Goal: Task Accomplishment & Management: Use online tool/utility

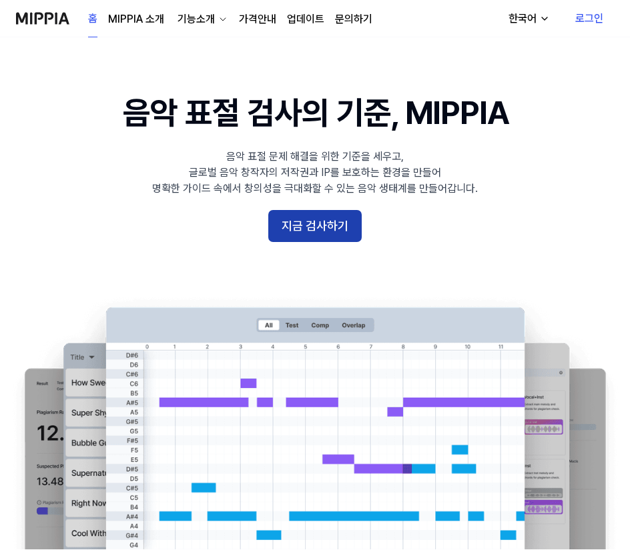
click at [336, 235] on button "지금 검사하기" at bounding box center [314, 226] width 93 height 32
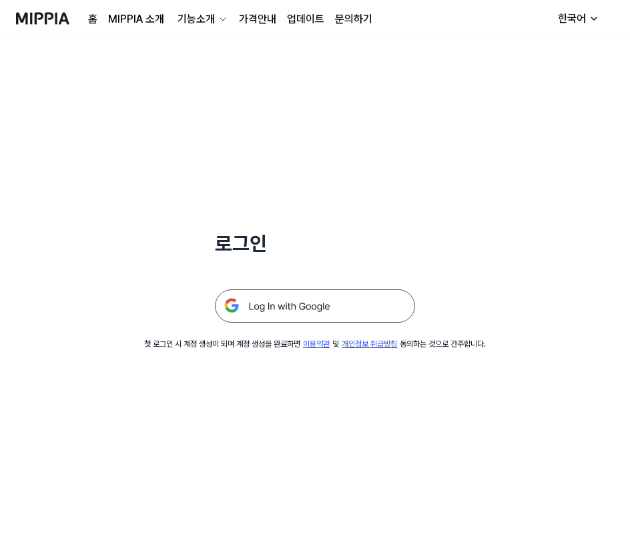
click at [291, 312] on img at bounding box center [315, 305] width 200 height 33
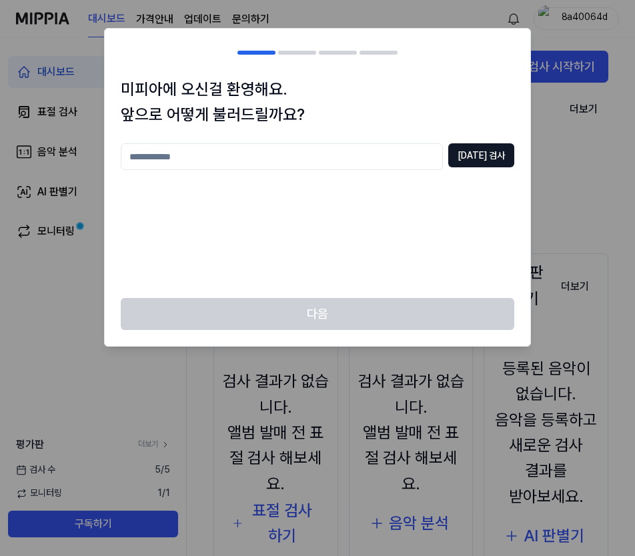
click at [425, 161] on input "text" at bounding box center [282, 156] width 322 height 27
type input "***"
click at [482, 153] on button "중복 검사" at bounding box center [481, 155] width 66 height 24
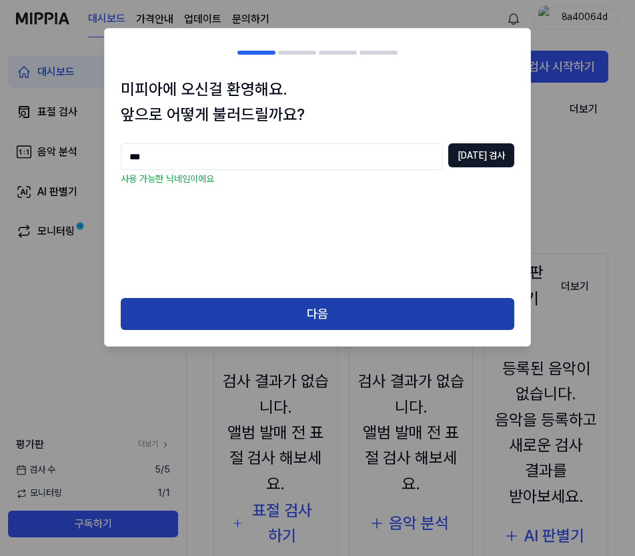
drag, startPoint x: 300, startPoint y: 292, endPoint x: 287, endPoint y: 306, distance: 19.3
click at [297, 295] on div "미피아에 오신걸 환영해요. 앞으로 어떻게 불러드릴까요? *** 중복 검사 사용 가능한 닉네임이에요" at bounding box center [318, 188] width 426 height 222
click at [287, 307] on button "다음" at bounding box center [318, 314] width 394 height 32
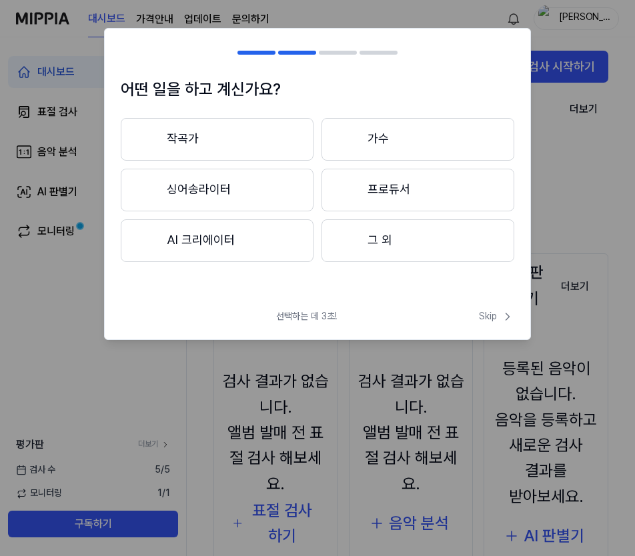
click at [247, 137] on button "작곡가" at bounding box center [217, 139] width 193 height 43
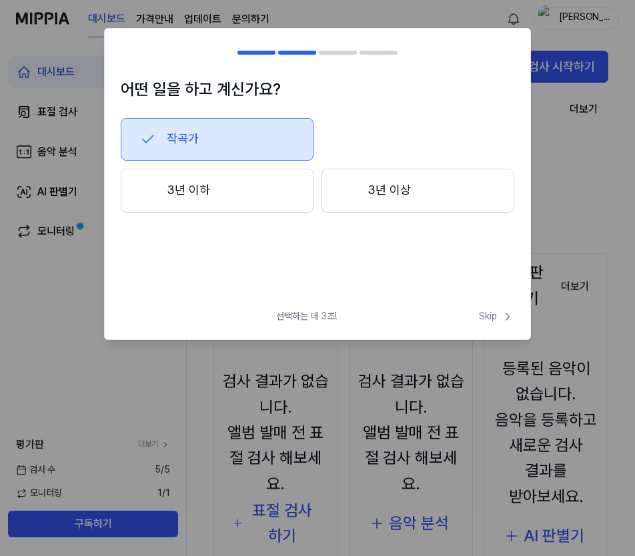
click at [266, 196] on button "3년 이하" at bounding box center [217, 191] width 193 height 44
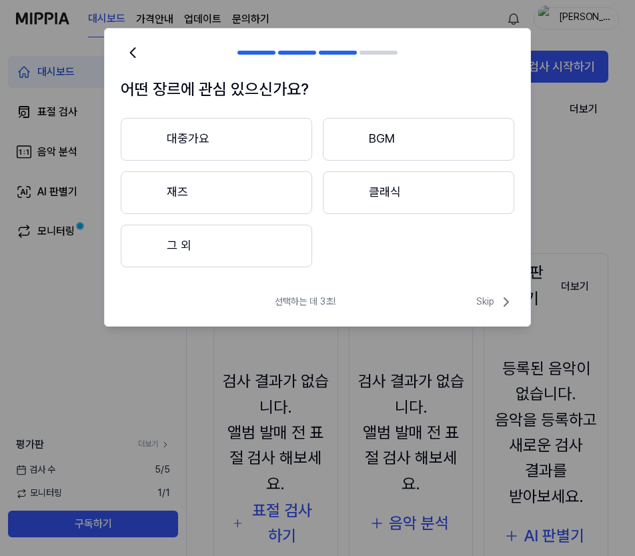
click at [279, 147] on button "대중가요" at bounding box center [216, 139] width 191 height 43
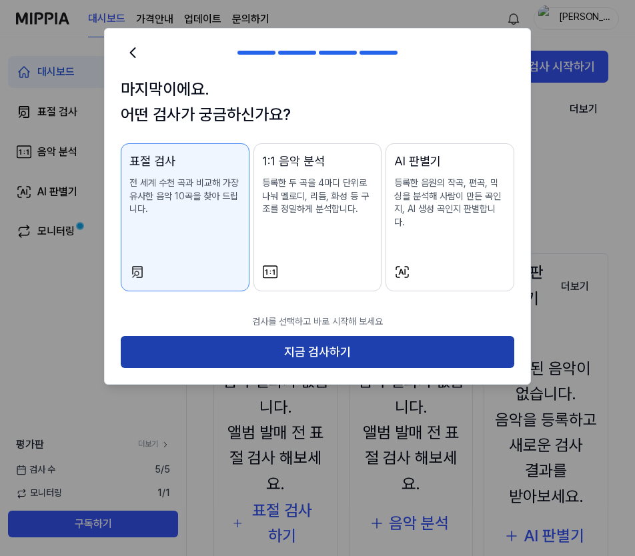
click at [295, 341] on button "지금 검사하기" at bounding box center [318, 352] width 394 height 32
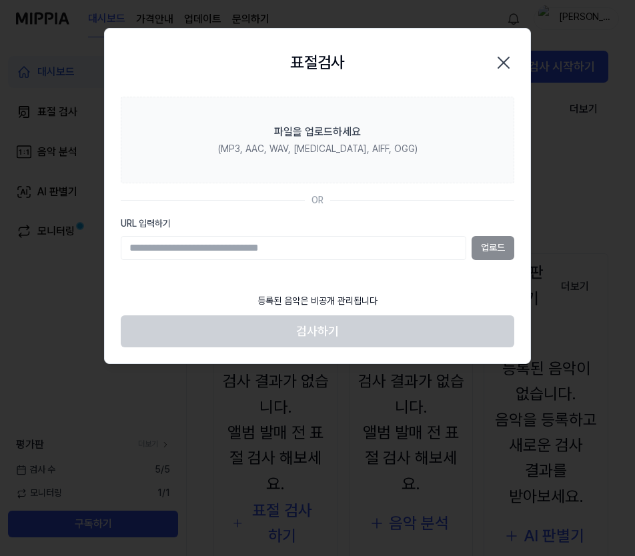
click at [498, 61] on icon "button" at bounding box center [503, 62] width 21 height 21
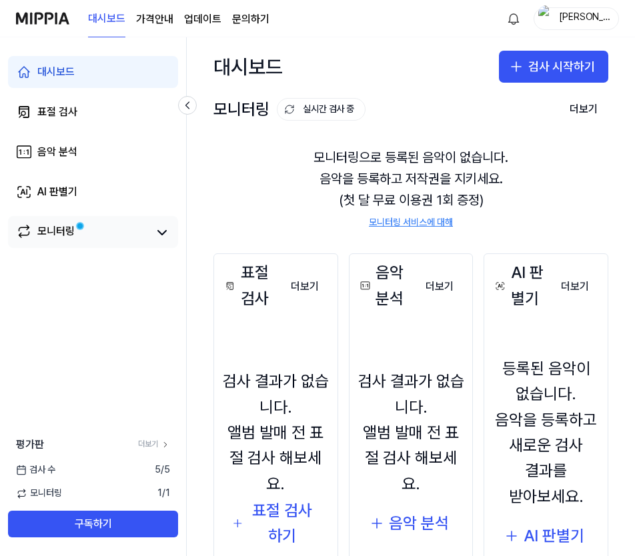
click at [130, 239] on link "모니터링" at bounding box center [82, 232] width 133 height 19
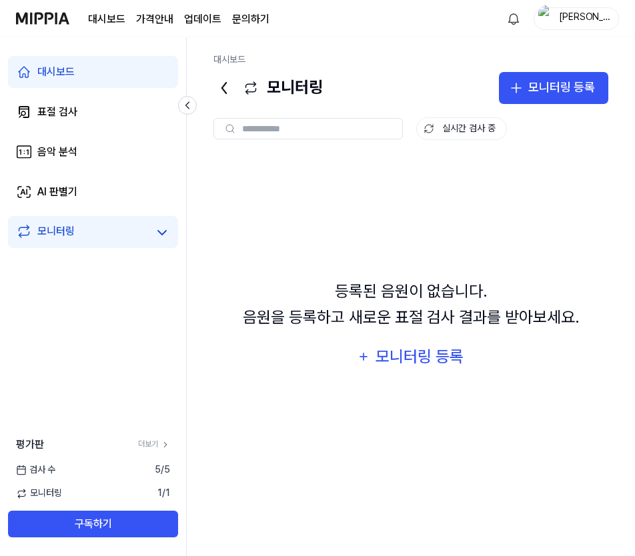
click at [103, 81] on link "대시보드" at bounding box center [93, 72] width 170 height 32
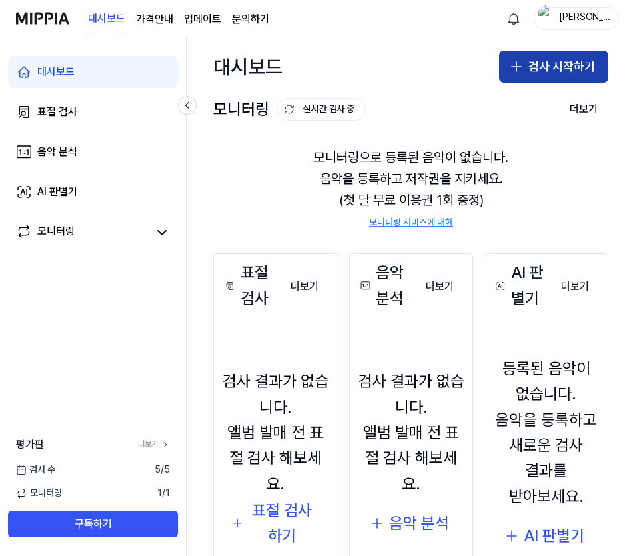
click at [506, 75] on button "검사 시작하기" at bounding box center [553, 67] width 109 height 32
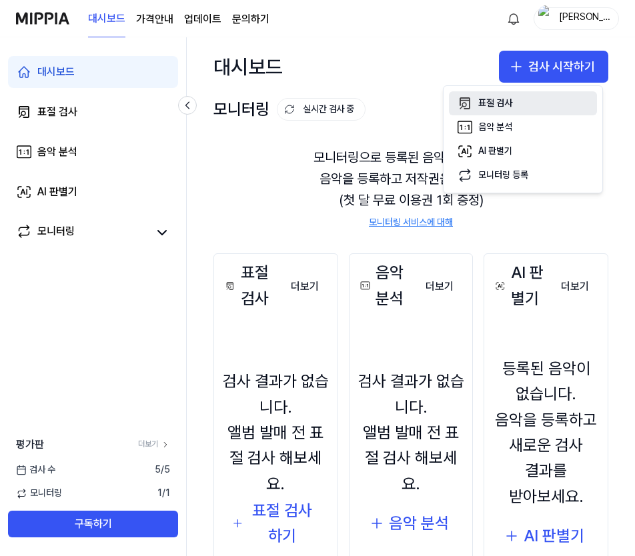
click at [515, 108] on button "표절 검사" at bounding box center [523, 103] width 148 height 24
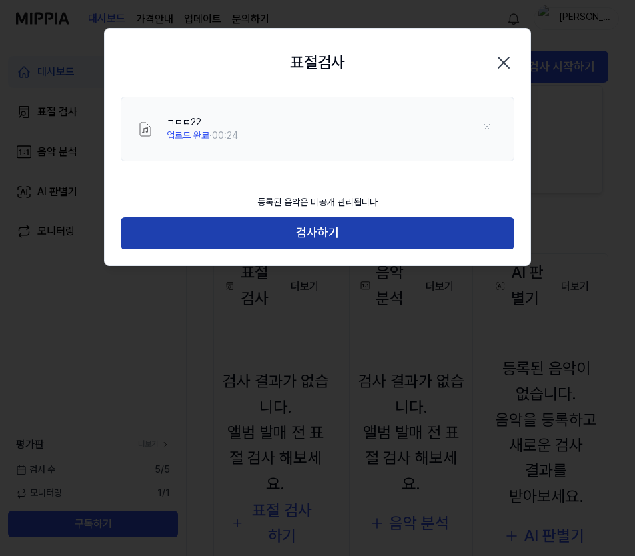
click at [386, 228] on button "검사하기" at bounding box center [318, 233] width 394 height 32
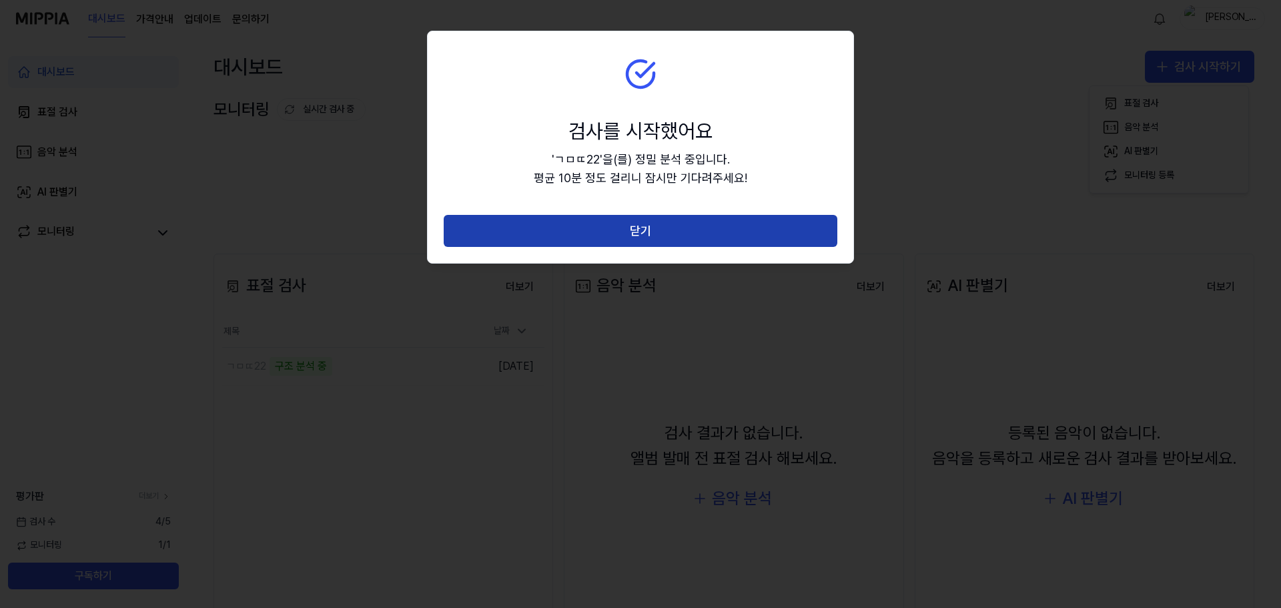
click at [634, 225] on button "닫기" at bounding box center [641, 231] width 394 height 32
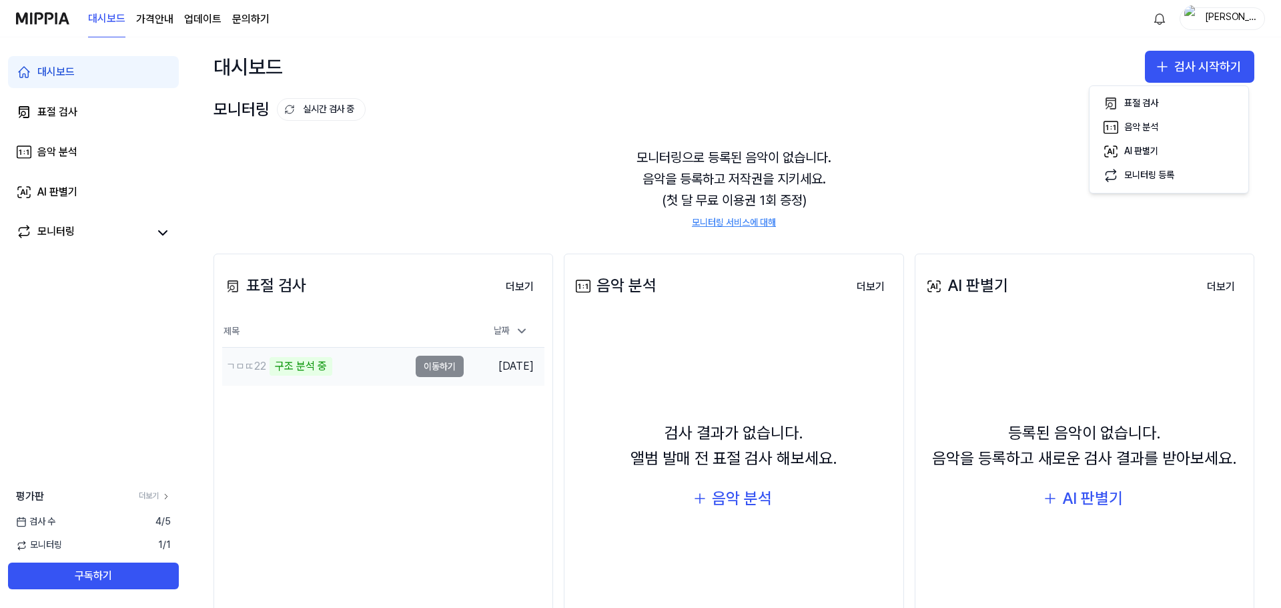
click at [352, 368] on div "ㄱㅁㄸ22 구조 분석 중" at bounding box center [315, 366] width 187 height 37
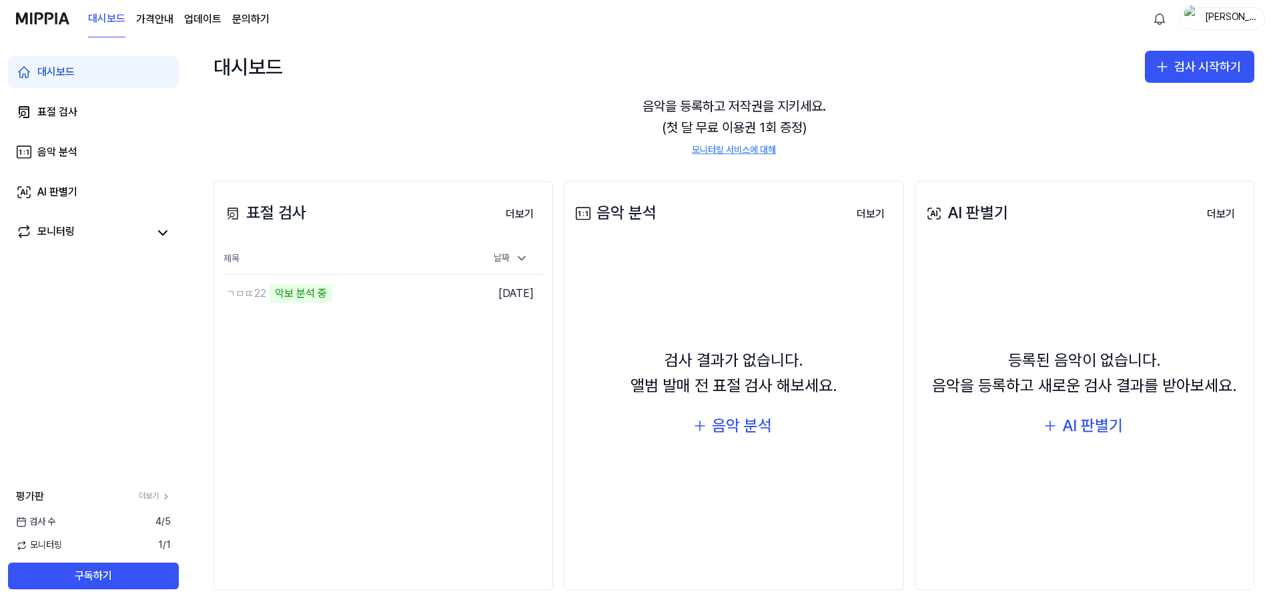
scroll to position [81, 0]
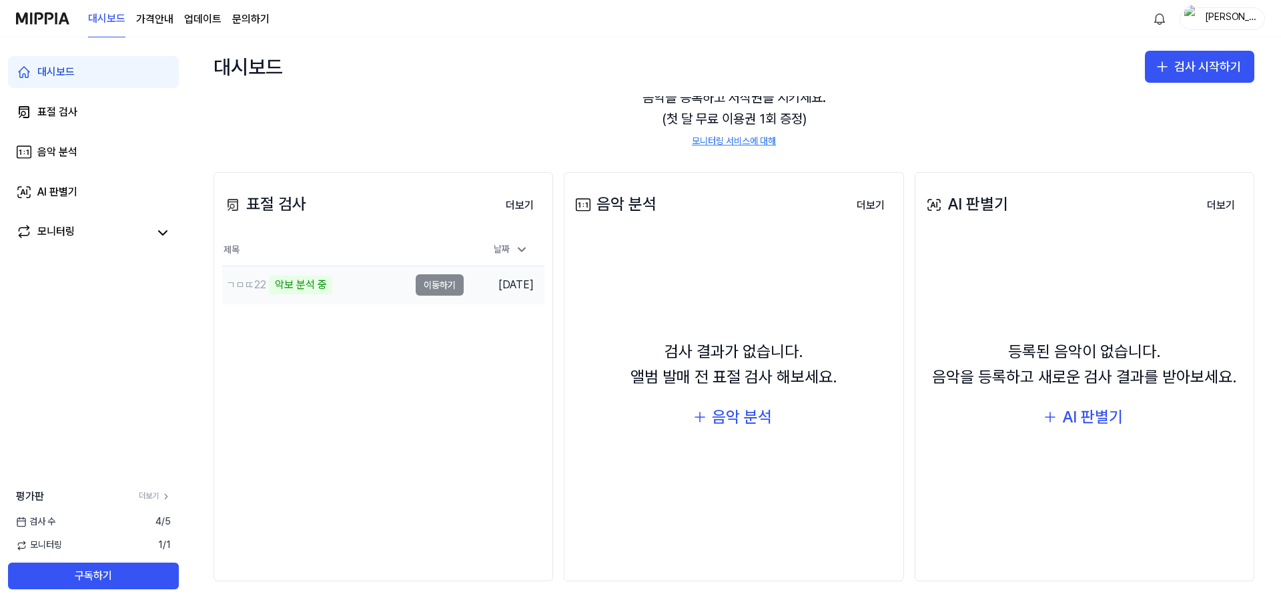
click at [454, 281] on td "ㄱㅁㄸ22 악보 분석 중 이동하기" at bounding box center [342, 284] width 241 height 37
click at [464, 282] on td "2025.09.16." at bounding box center [504, 285] width 81 height 38
click at [458, 282] on td "ㄱㅁㄸ22 악보 분석 중 이동하기" at bounding box center [342, 284] width 241 height 37
drag, startPoint x: 506, startPoint y: 286, endPoint x: 476, endPoint y: 296, distance: 31.6
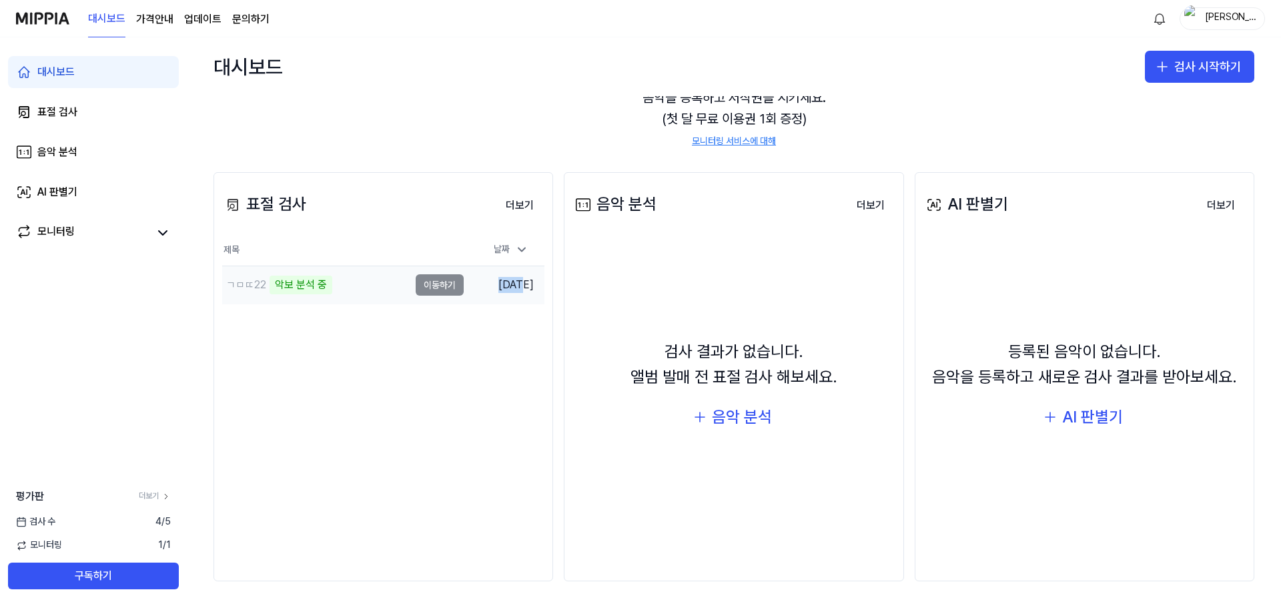
click at [475, 288] on td "2025.09.16." at bounding box center [504, 285] width 81 height 38
click at [436, 348] on div "표절 검사 더보기 표절 검사 제목 날짜 ㄱㅁㄸ22 악보 분석 중 이동하기 2025.09.16. 더보기" at bounding box center [383, 377] width 340 height 410
click at [145, 524] on div "검사 수 4 / 5" at bounding box center [93, 521] width 187 height 13
click at [164, 240] on icon at bounding box center [163, 233] width 16 height 16
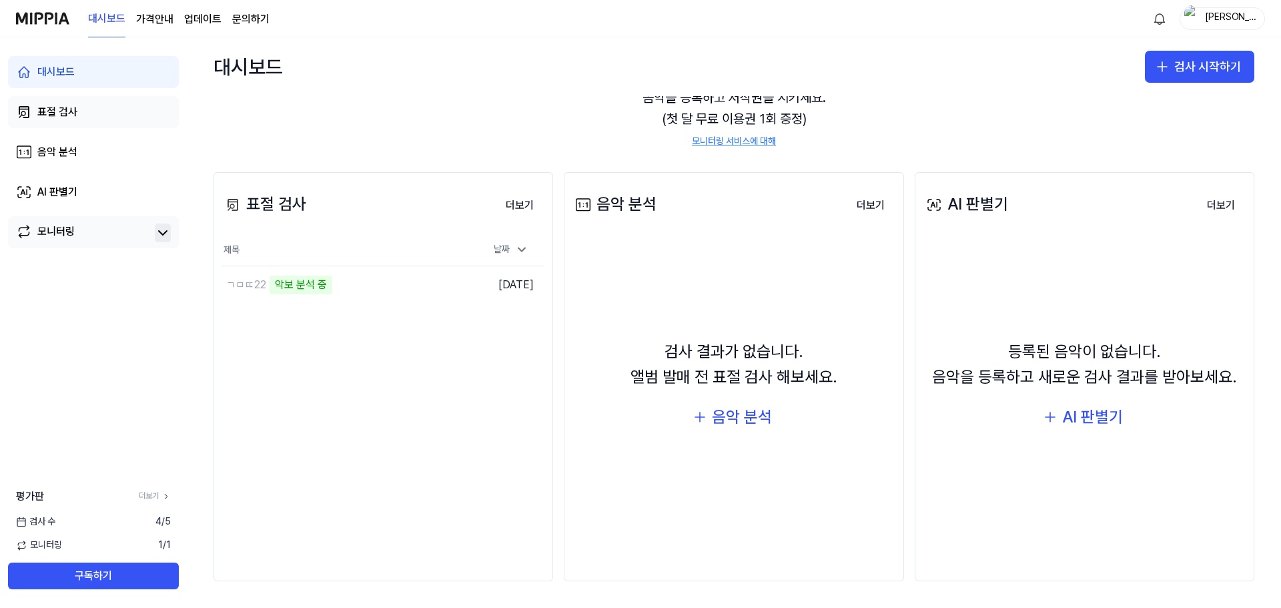
click at [130, 115] on link "표절 검사" at bounding box center [93, 112] width 171 height 32
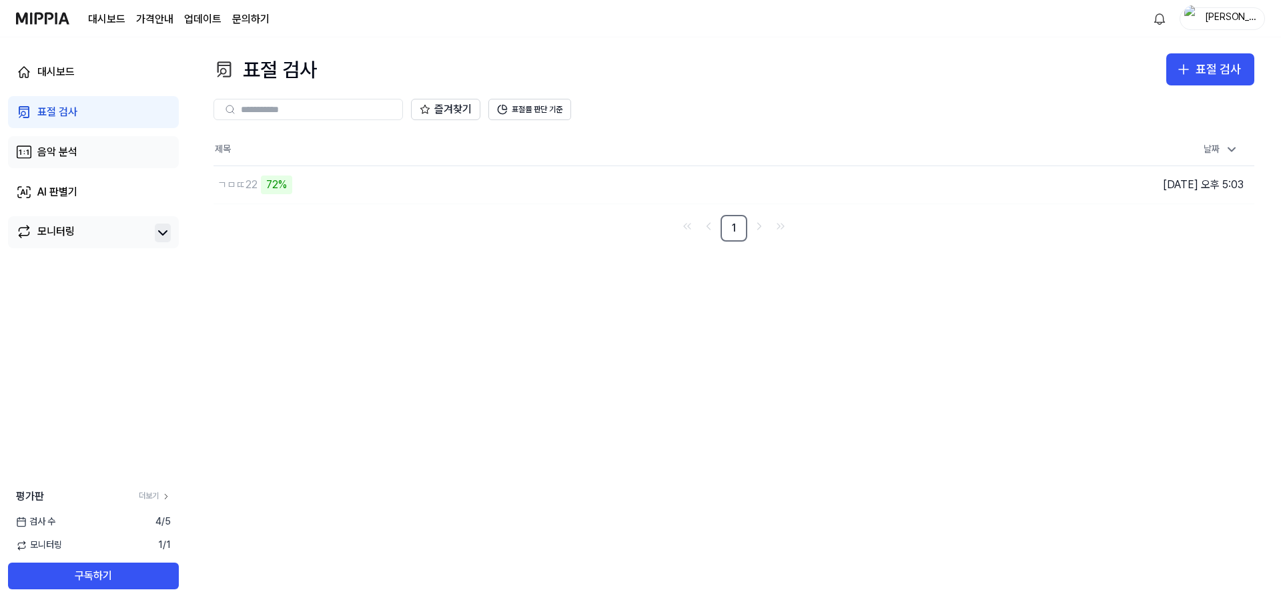
click at [133, 145] on link "음악 분석" at bounding box center [93, 152] width 171 height 32
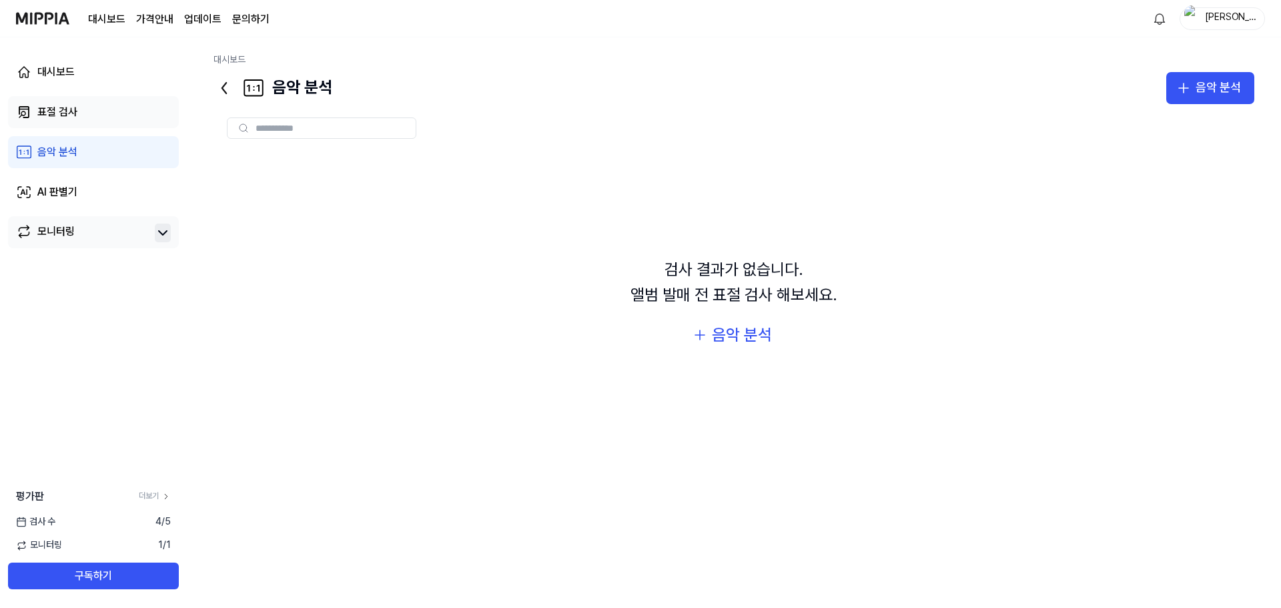
click at [126, 113] on link "표절 검사" at bounding box center [93, 112] width 171 height 32
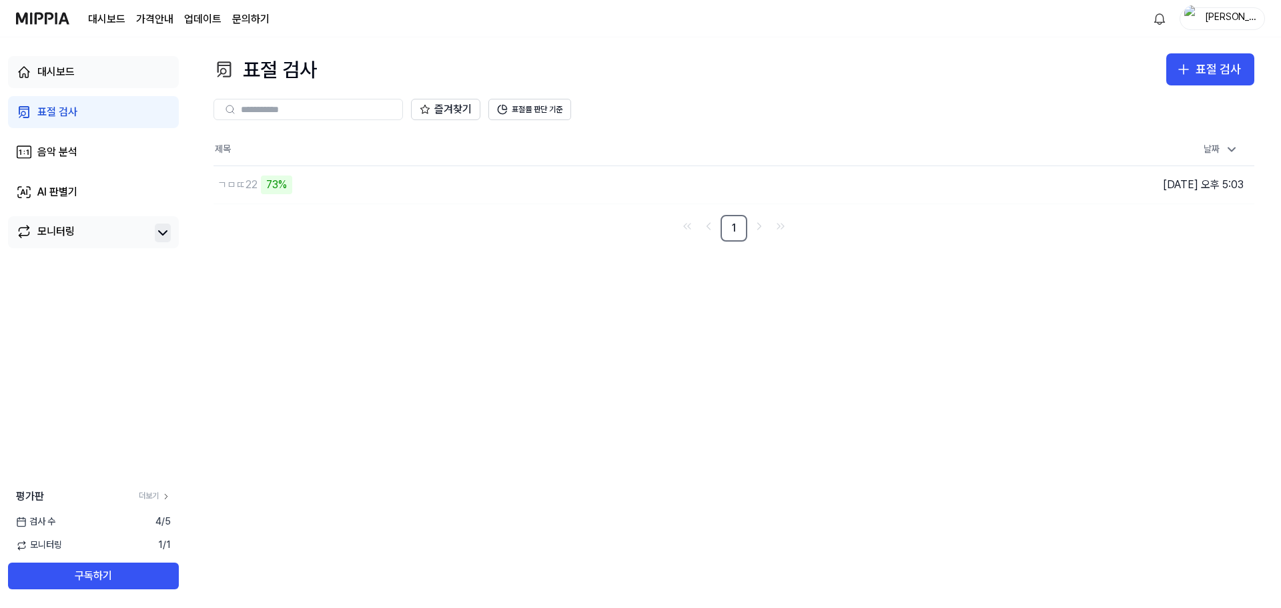
click at [127, 82] on link "대시보드" at bounding box center [93, 72] width 171 height 32
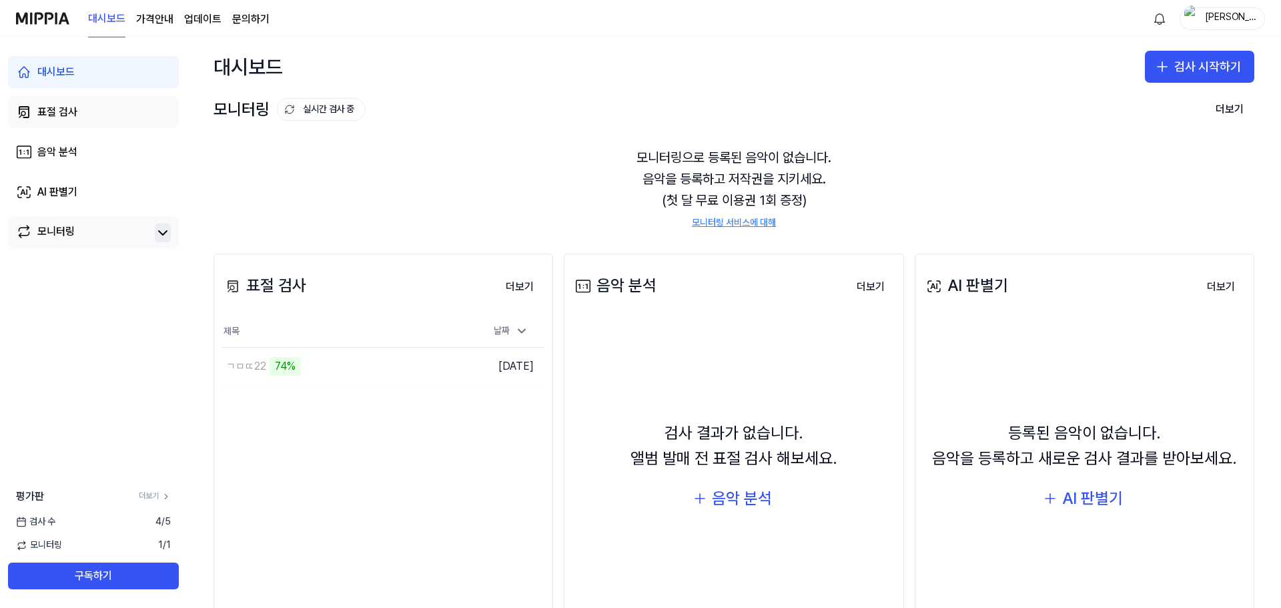
click at [123, 116] on link "표절 검사" at bounding box center [93, 112] width 171 height 32
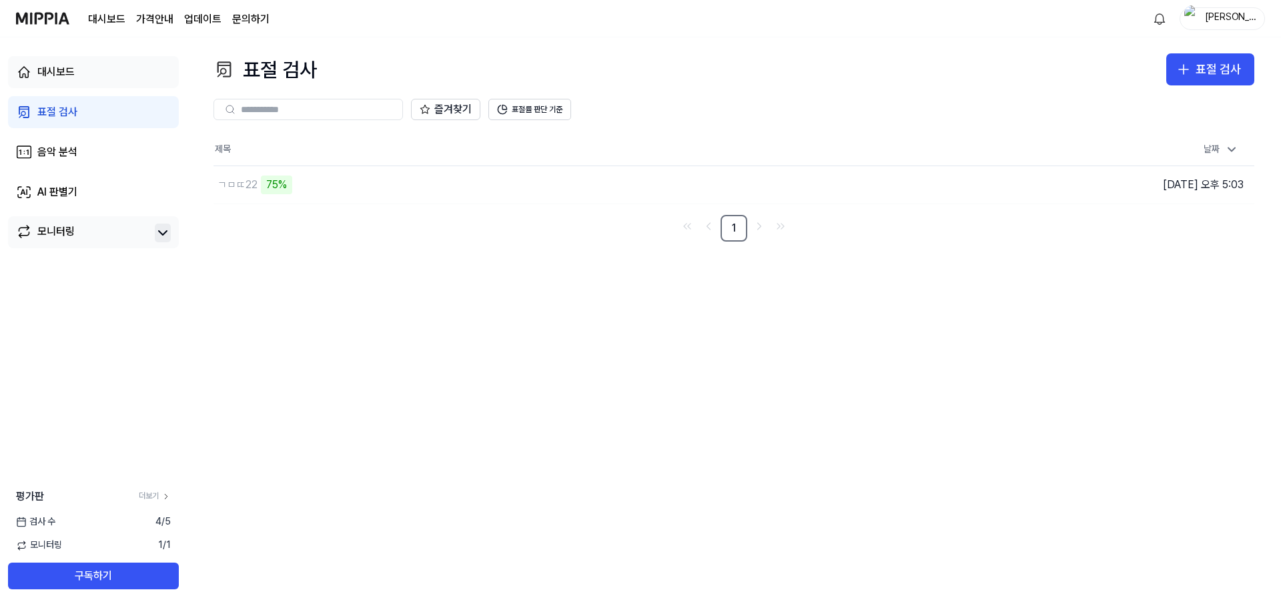
click at [132, 76] on link "대시보드" at bounding box center [93, 72] width 171 height 32
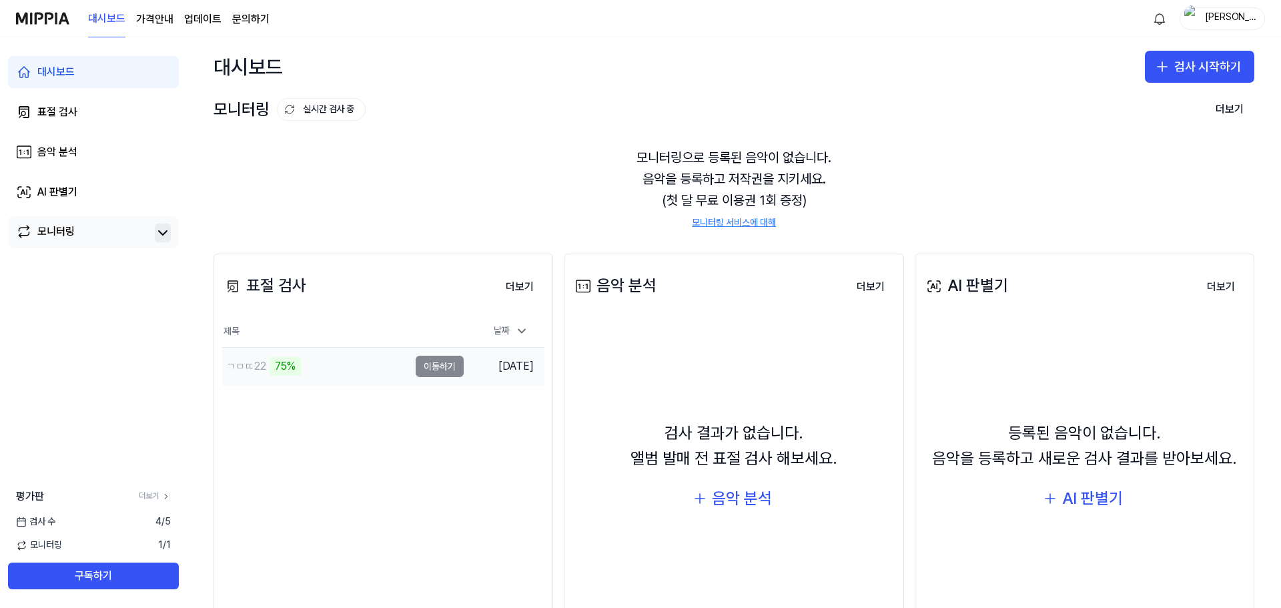
click at [320, 376] on div "ㄱㅁㄸ22 75%" at bounding box center [315, 366] width 187 height 37
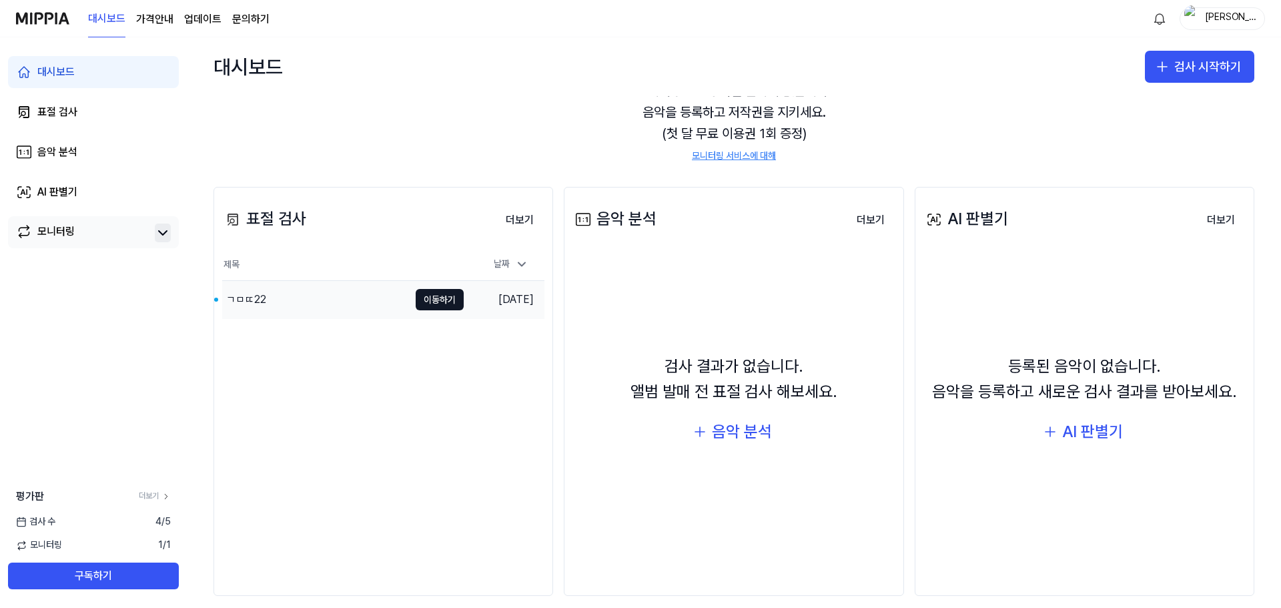
click at [356, 304] on div "ㄱㅁㄸ22" at bounding box center [315, 299] width 187 height 37
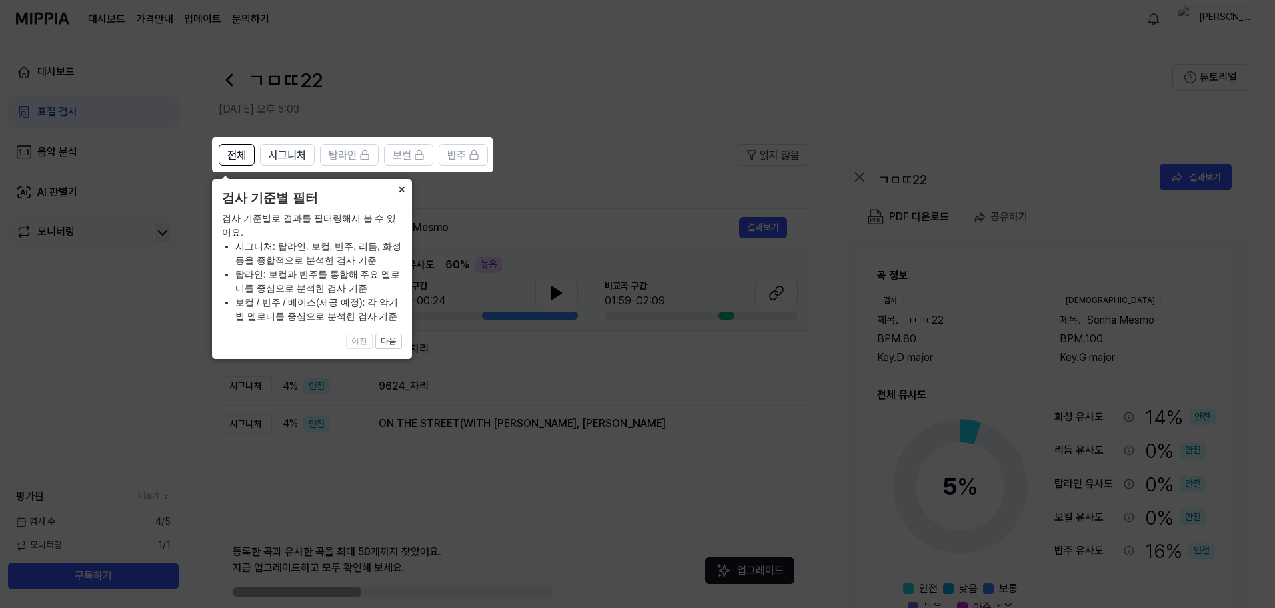
click at [404, 186] on button "×" at bounding box center [401, 188] width 21 height 19
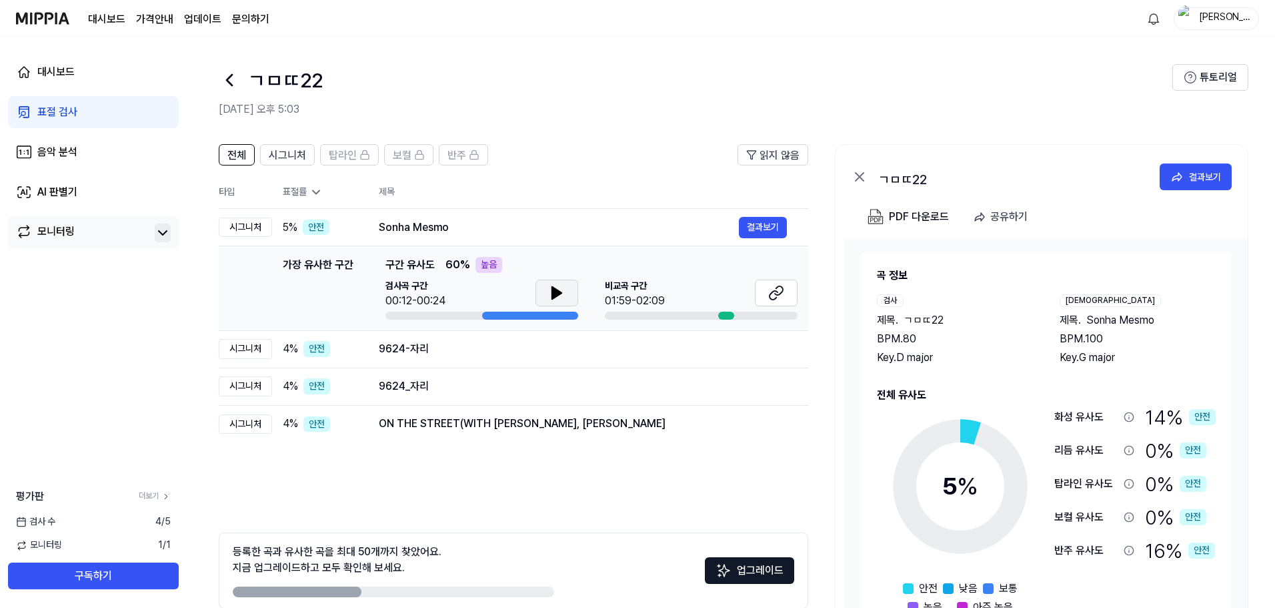
click at [552, 300] on icon at bounding box center [557, 293] width 16 height 16
drag, startPoint x: 505, startPoint y: 315, endPoint x: 473, endPoint y: 314, distance: 32.0
click at [473, 314] on div at bounding box center [482, 316] width 193 height 8
drag, startPoint x: 556, startPoint y: 289, endPoint x: 728, endPoint y: 293, distance: 171.5
click at [557, 289] on icon at bounding box center [557, 293] width 16 height 16
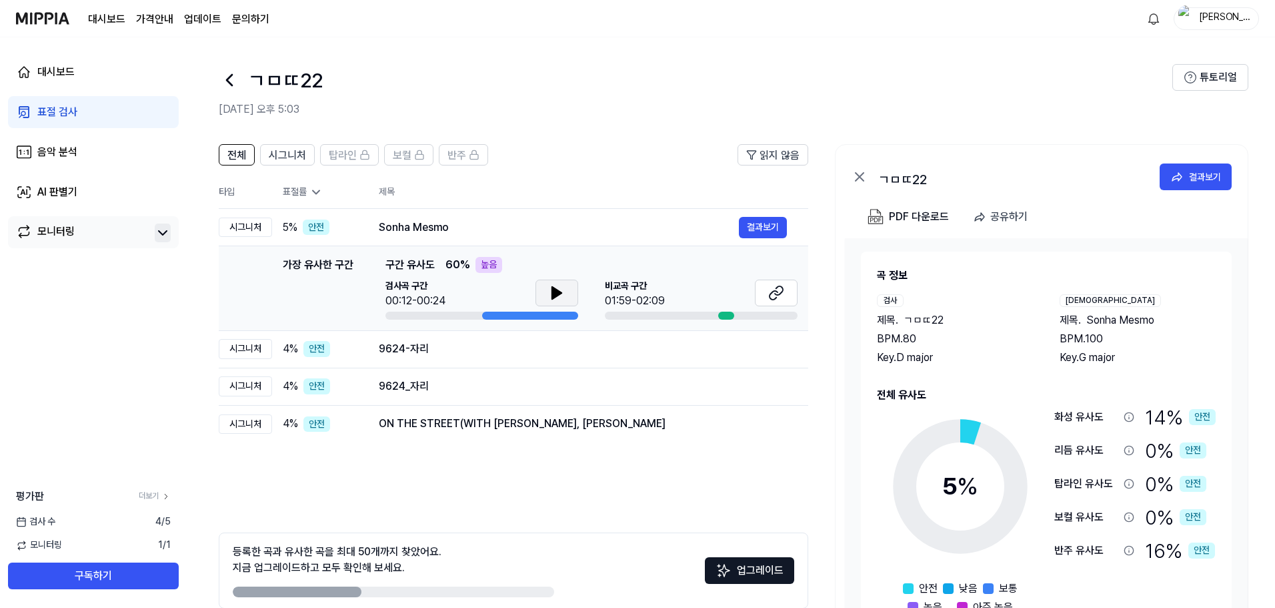
click at [634, 295] on div "비교곡 구간 01:59-02:09" at bounding box center [701, 293] width 193 height 29
click at [634, 296] on icon at bounding box center [776, 293] width 16 height 16
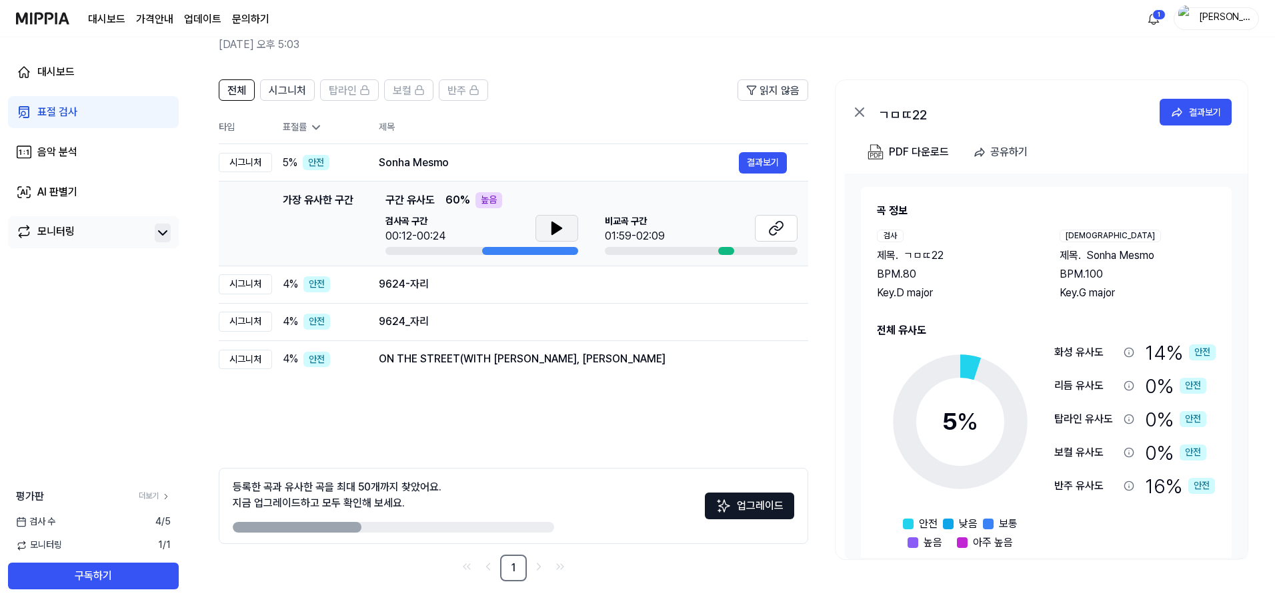
scroll to position [22, 0]
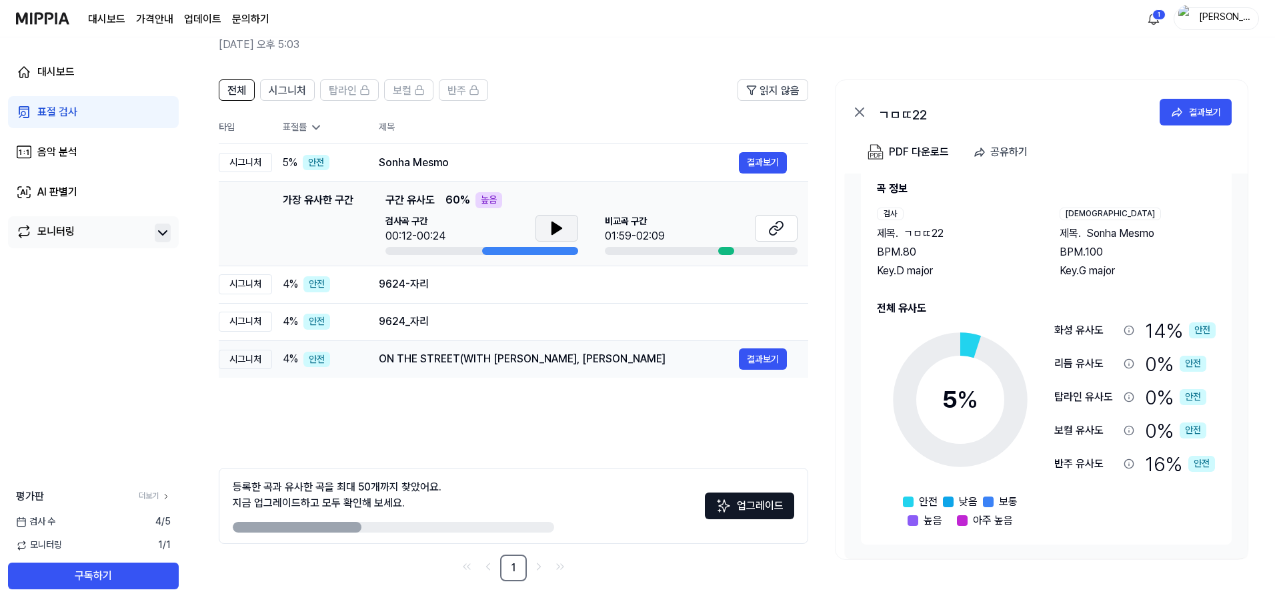
click at [634, 360] on div "ON THE STREET(WITH J.COLE) J HOPE, J COL" at bounding box center [559, 359] width 360 height 16
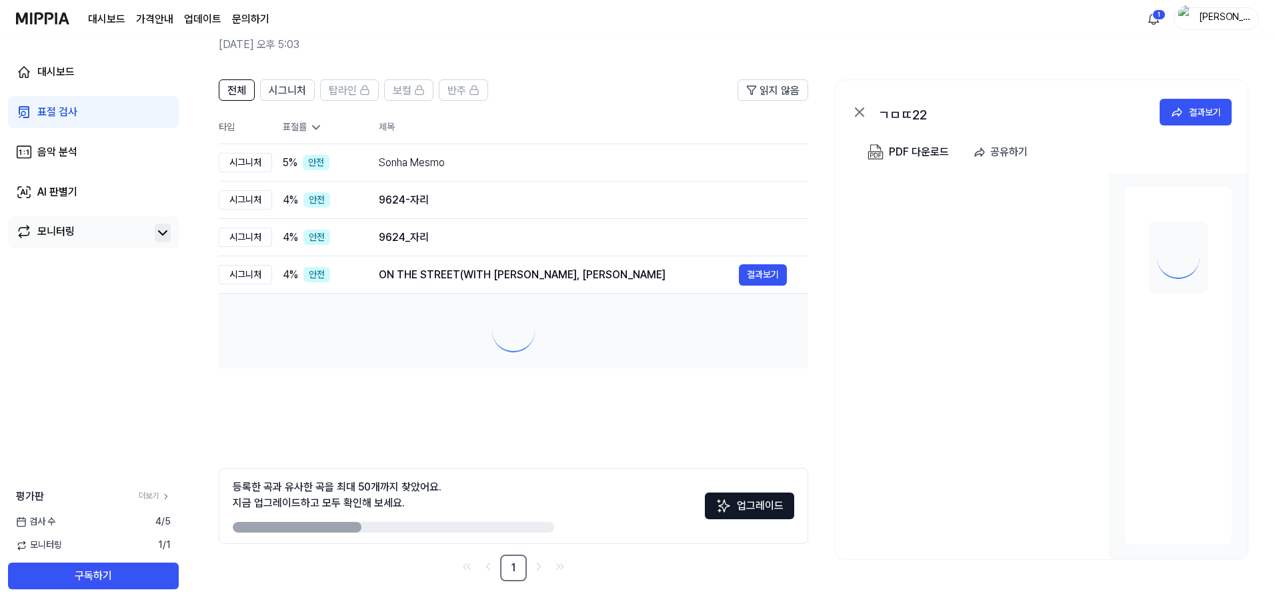
scroll to position [0, 0]
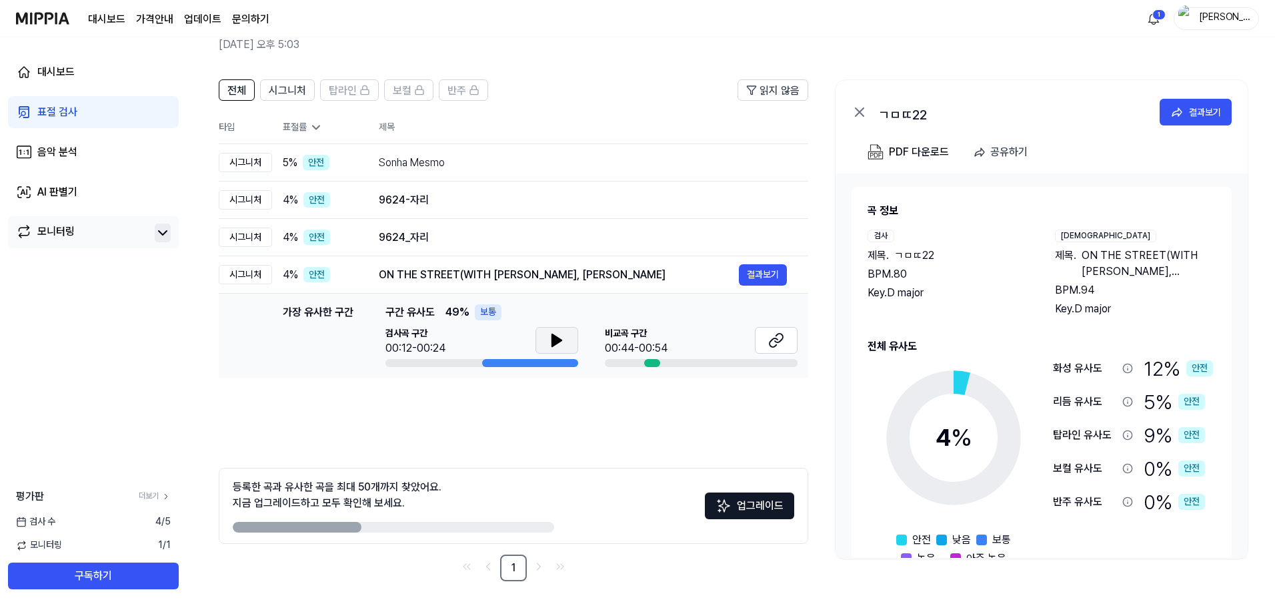
click at [548, 341] on button at bounding box center [557, 340] width 43 height 27
drag, startPoint x: 552, startPoint y: 341, endPoint x: 597, endPoint y: 334, distance: 45.8
click at [552, 341] on icon at bounding box center [557, 340] width 16 height 16
click at [634, 281] on button "결과보기" at bounding box center [763, 274] width 48 height 21
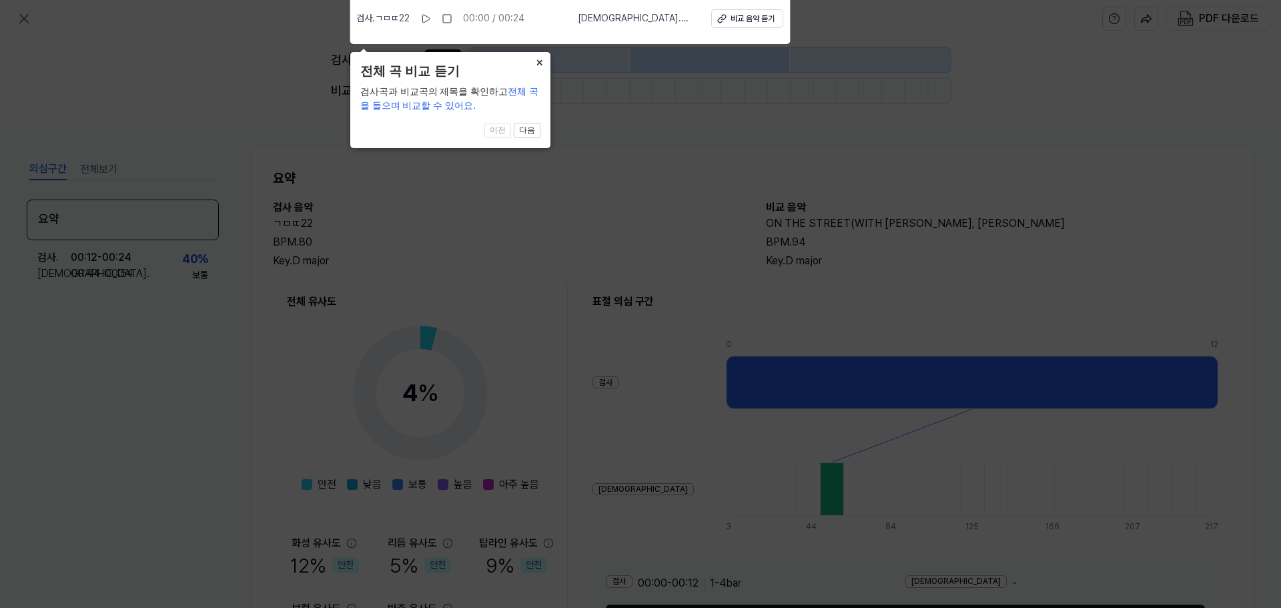
click at [596, 72] on body "검사 . ㄱㅁㄸ22 00:00 / 00:24 비교 . ON THE STREET(WITH J.COLE) J HOPE, J COL 비교 음악 듣기…" at bounding box center [640, 304] width 1281 height 608
click at [422, 21] on button at bounding box center [425, 18] width 21 height 21
click at [424, 21] on icon at bounding box center [425, 18] width 11 height 11
click at [530, 135] on button "다음" at bounding box center [527, 131] width 27 height 16
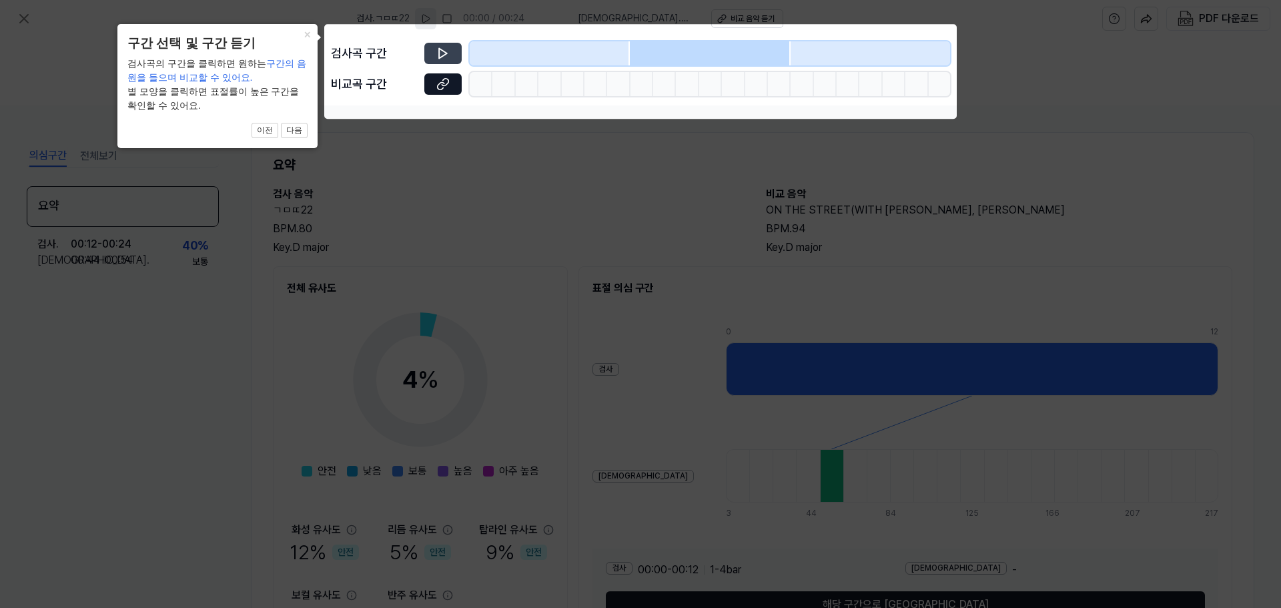
click at [443, 47] on icon at bounding box center [442, 53] width 13 height 13
click at [447, 53] on icon at bounding box center [442, 53] width 13 height 13
click at [449, 53] on icon at bounding box center [442, 53] width 13 height 13
click at [291, 129] on button "다음" at bounding box center [294, 131] width 27 height 16
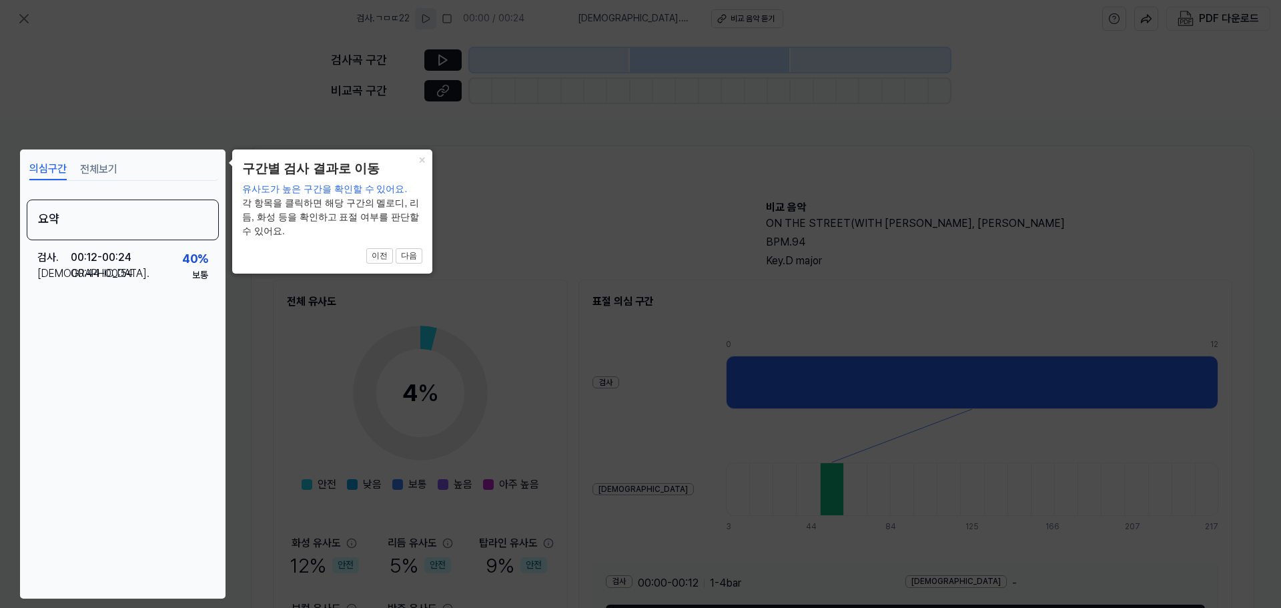
click at [255, 164] on header "구간별 검사 결과로 이동" at bounding box center [332, 168] width 180 height 19
click at [402, 257] on button "다음" at bounding box center [409, 256] width 27 height 16
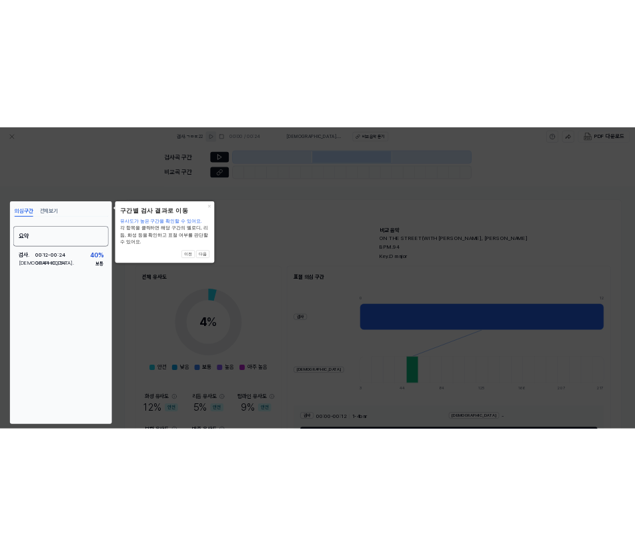
scroll to position [99, 0]
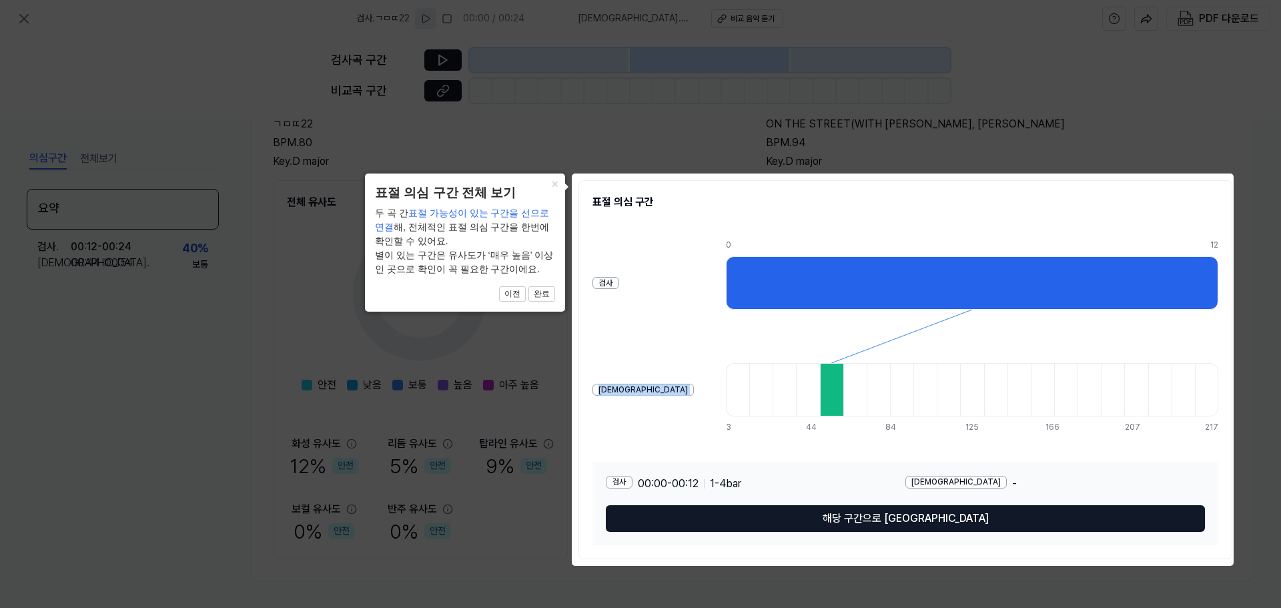
click at [634, 249] on div "검사 비교 0 12 3 13 23 33 44 54 64 74 84 95 105 115 125 136 146 156 166 176 187 197…" at bounding box center [905, 335] width 626 height 213
click at [542, 289] on button "완료" at bounding box center [541, 294] width 27 height 16
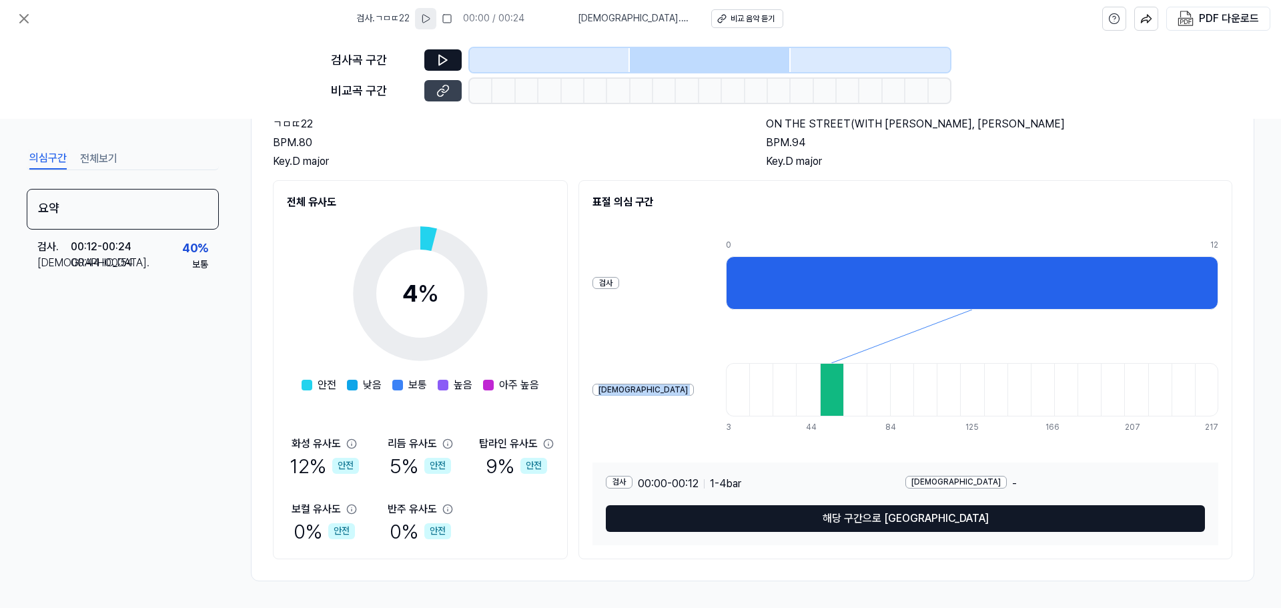
click at [448, 91] on icon at bounding box center [442, 90] width 13 height 13
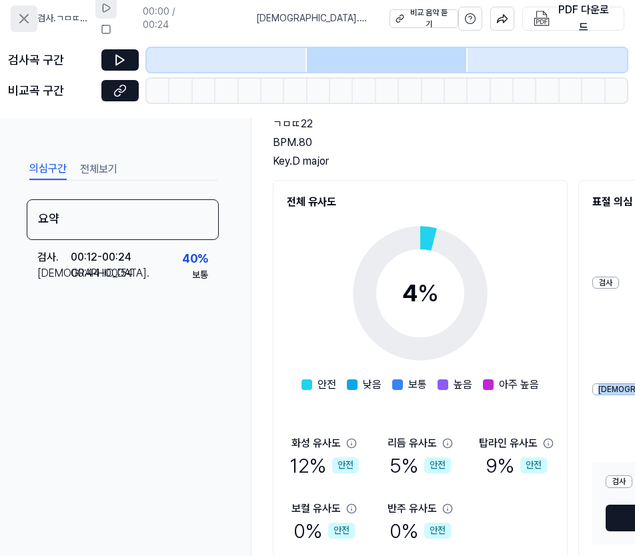
click at [28, 17] on icon at bounding box center [24, 19] width 16 height 16
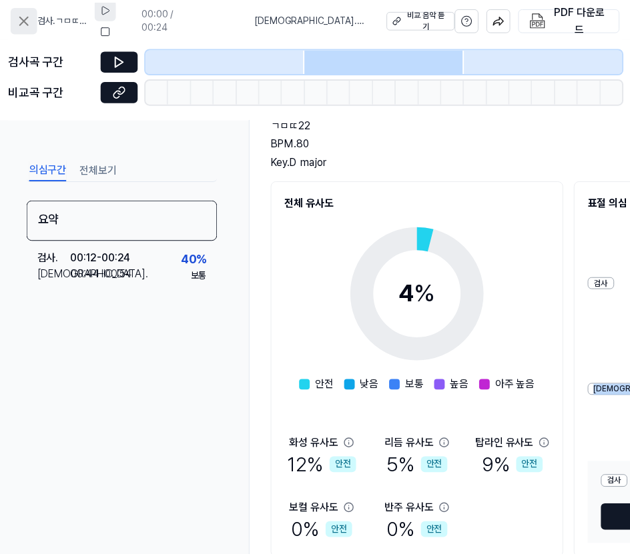
scroll to position [65, 0]
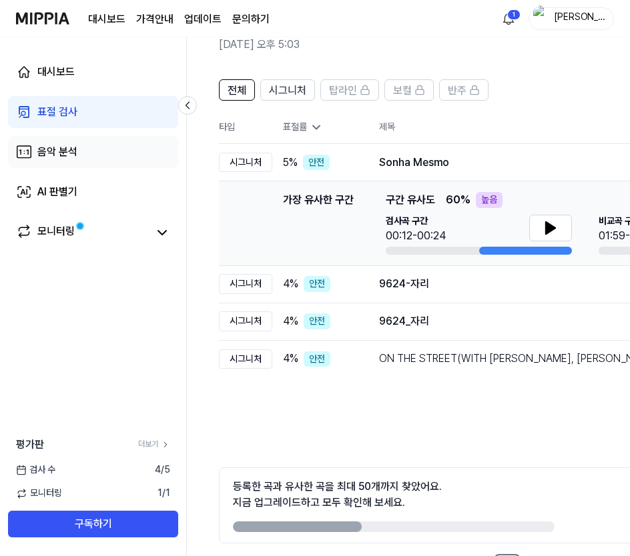
click at [87, 146] on link "음악 분석" at bounding box center [93, 152] width 170 height 32
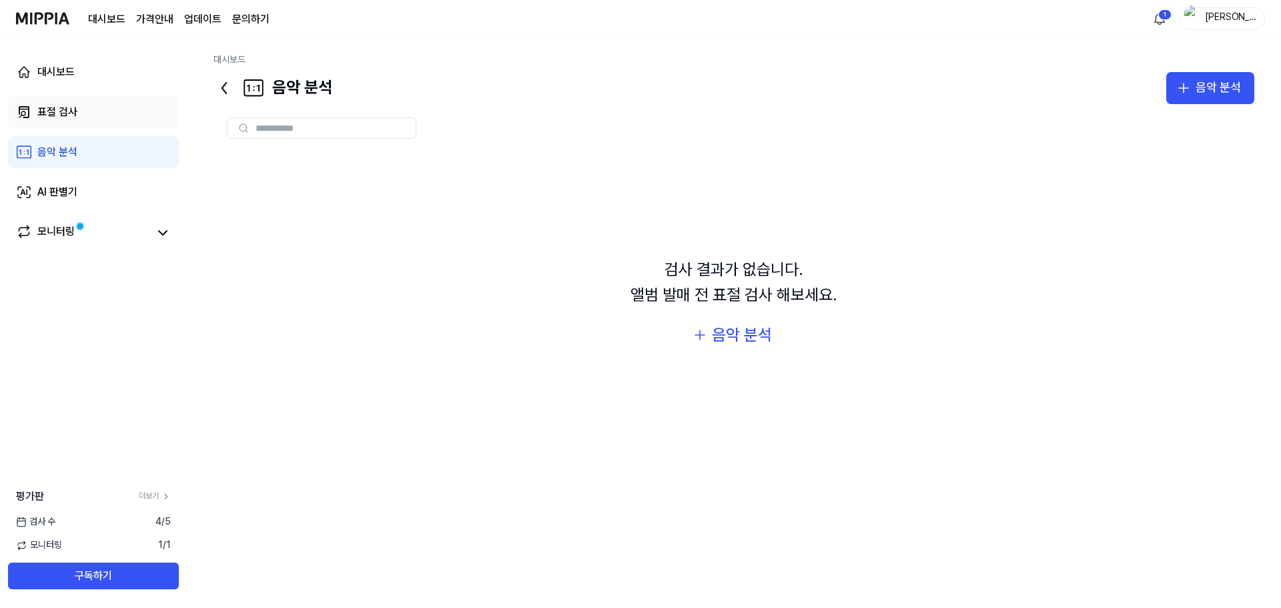
click at [89, 112] on link "표절 검사" at bounding box center [93, 112] width 171 height 32
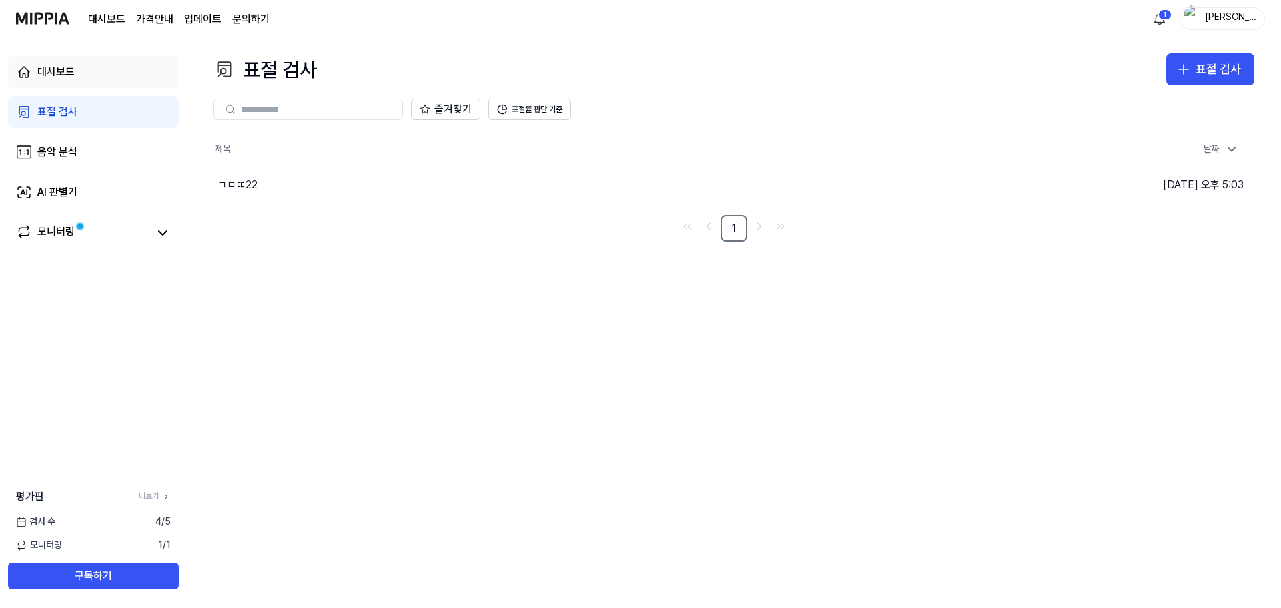
click at [95, 75] on link "대시보드" at bounding box center [93, 72] width 171 height 32
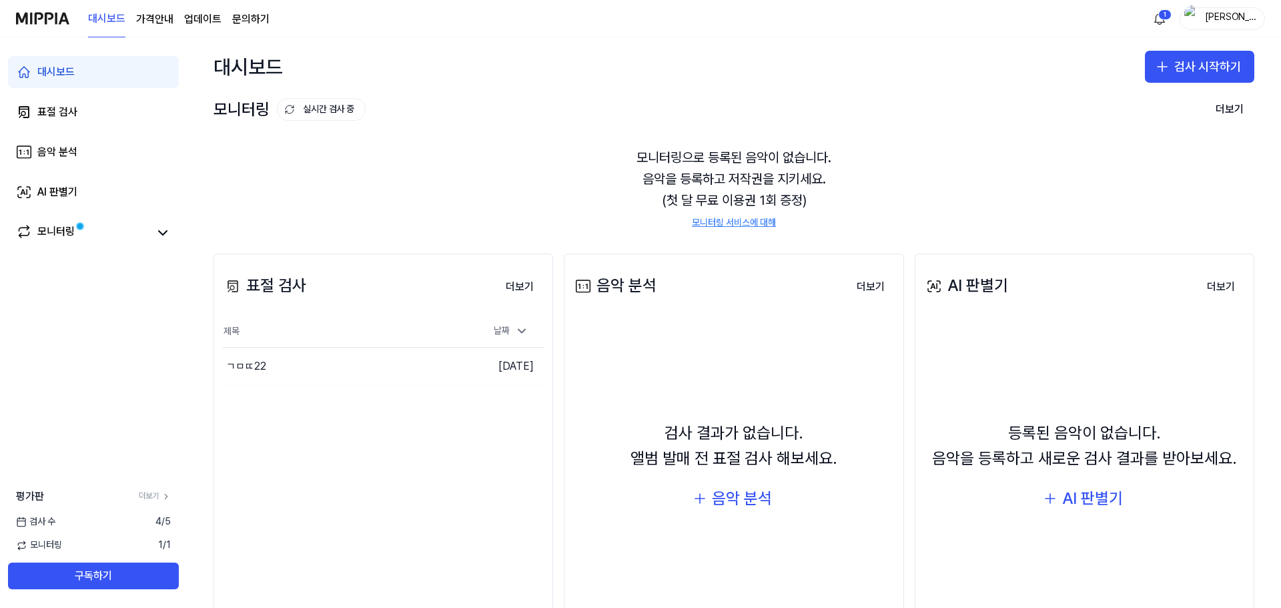
drag, startPoint x: 527, startPoint y: 367, endPoint x: 432, endPoint y: 206, distance: 186.6
click at [432, 206] on div "모니터링으로 등록된 음악이 없습니다. 음악을 등록하고 저작권을 지키세요. (첫 달 무료 이용권 1회 증정) 모니터링 서비스에 대해" at bounding box center [733, 188] width 1041 height 115
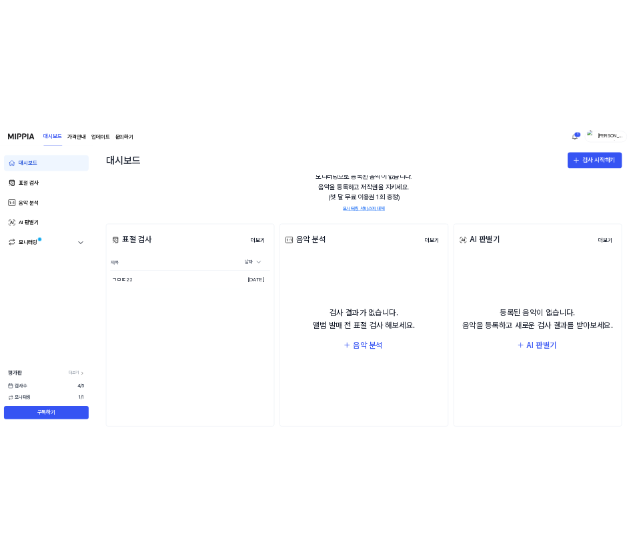
scroll to position [81, 0]
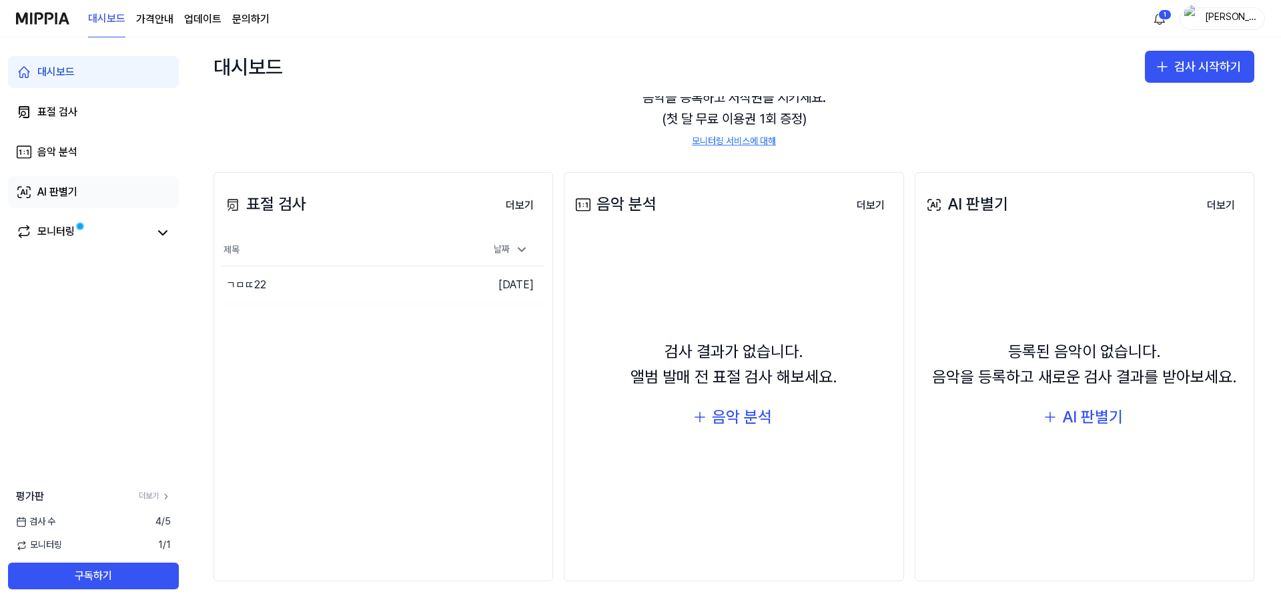
click at [118, 194] on link "AI 판별기" at bounding box center [93, 192] width 171 height 32
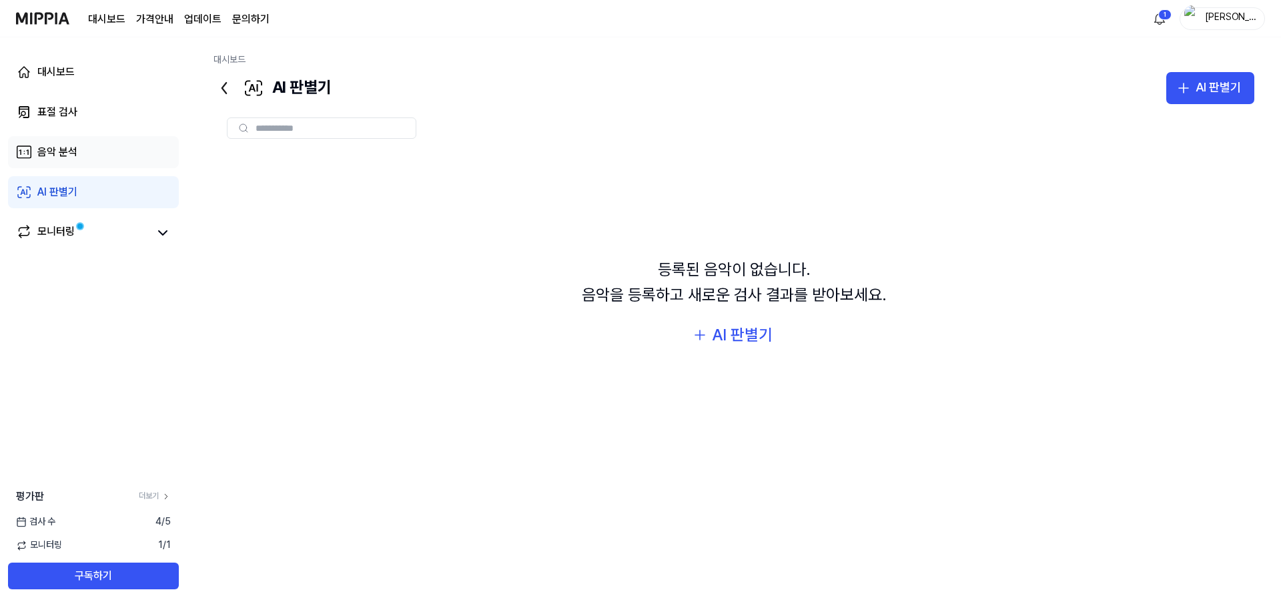
click at [112, 166] on link "음악 분석" at bounding box center [93, 152] width 171 height 32
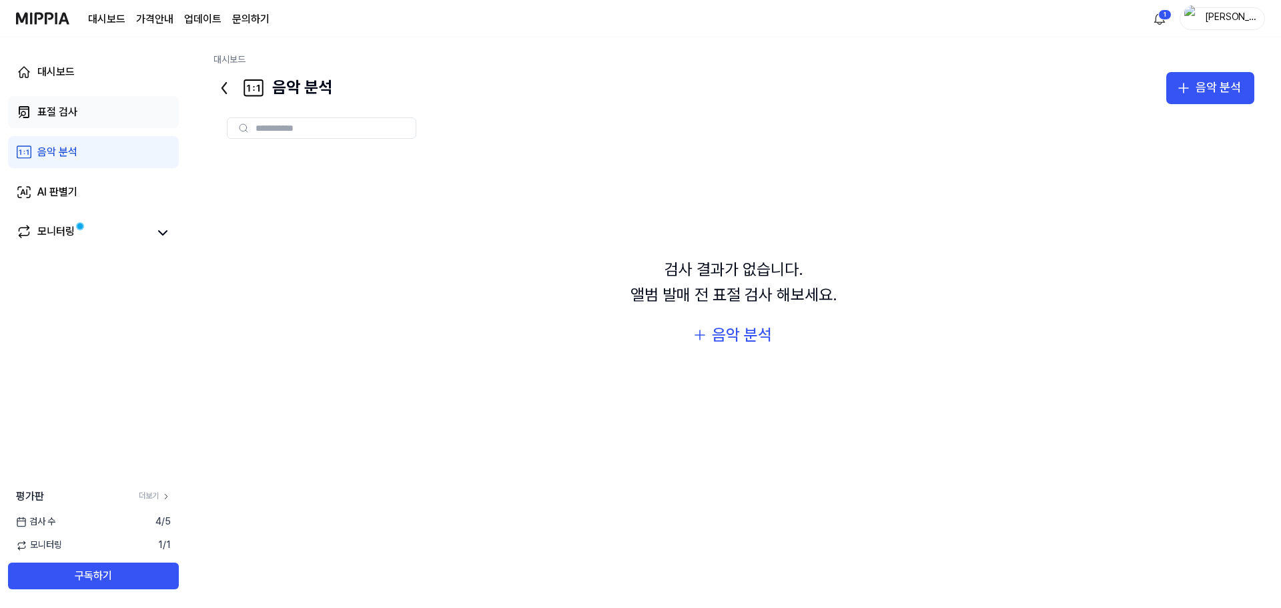
click at [105, 125] on link "표절 검사" at bounding box center [93, 112] width 171 height 32
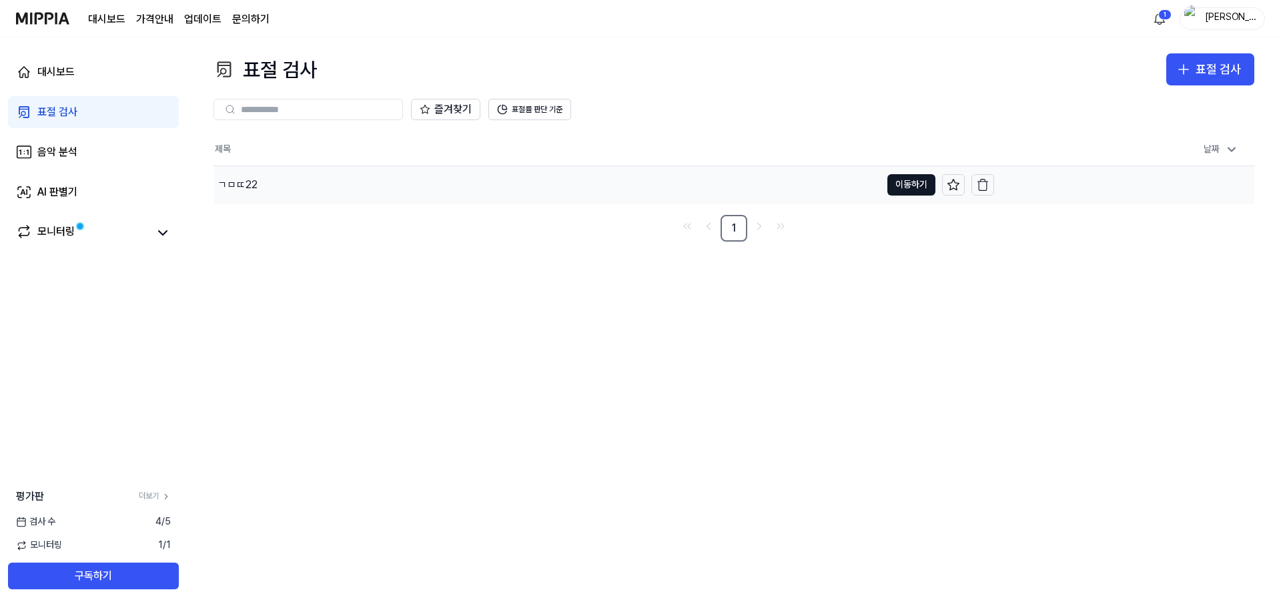
click at [634, 189] on td "2025.09.16 오후 5:03" at bounding box center [1124, 184] width 260 height 38
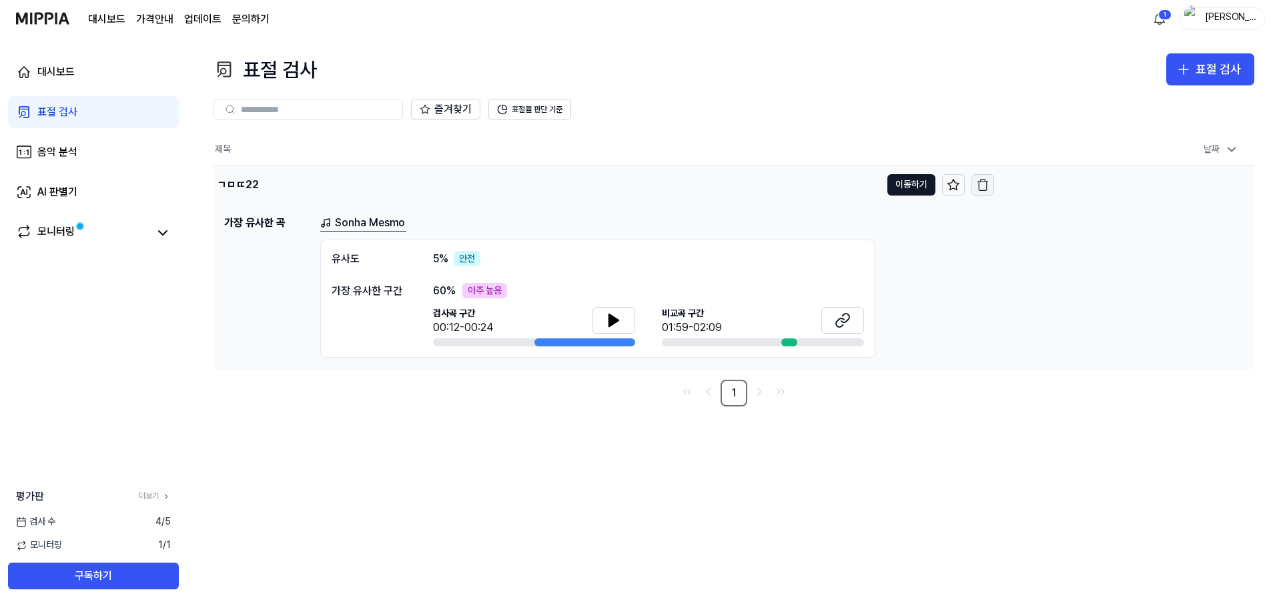
drag, startPoint x: 1170, startPoint y: 189, endPoint x: 985, endPoint y: 184, distance: 185.5
click at [634, 184] on icon "button" at bounding box center [982, 184] width 13 height 13
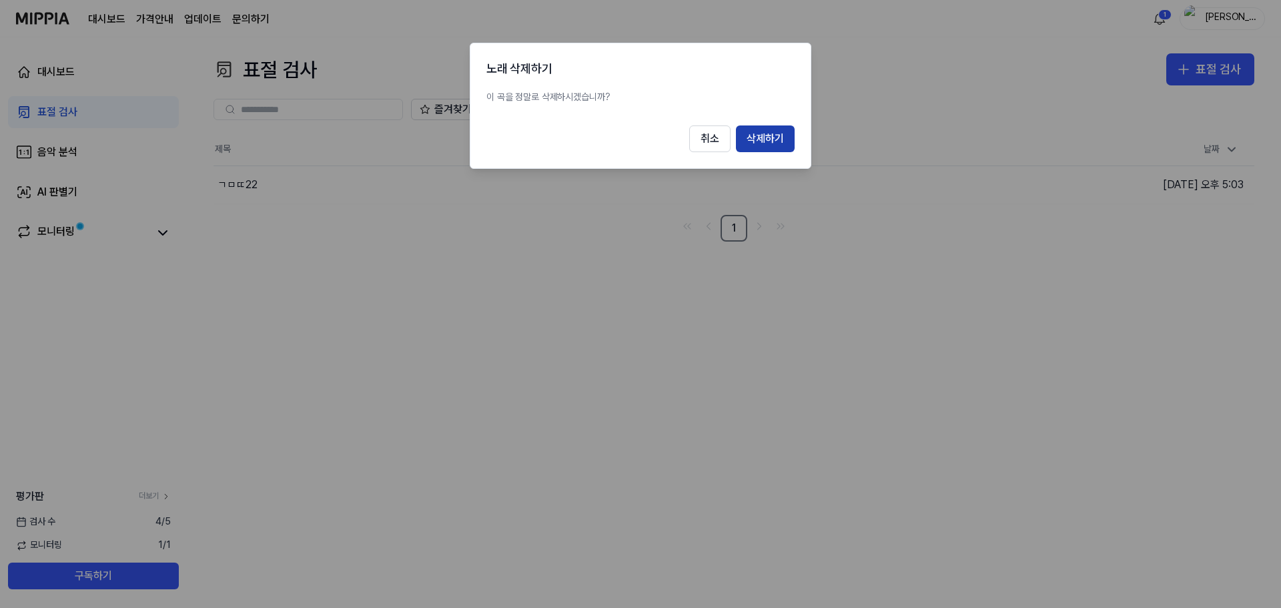
click at [634, 138] on button "삭제하기" at bounding box center [765, 138] width 59 height 27
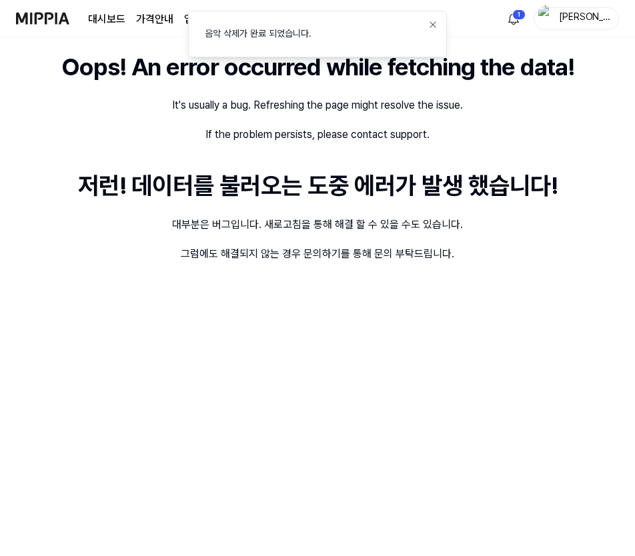
drag, startPoint x: 197, startPoint y: 52, endPoint x: 189, endPoint y: 51, distance: 8.8
